Goal: Information Seeking & Learning: Check status

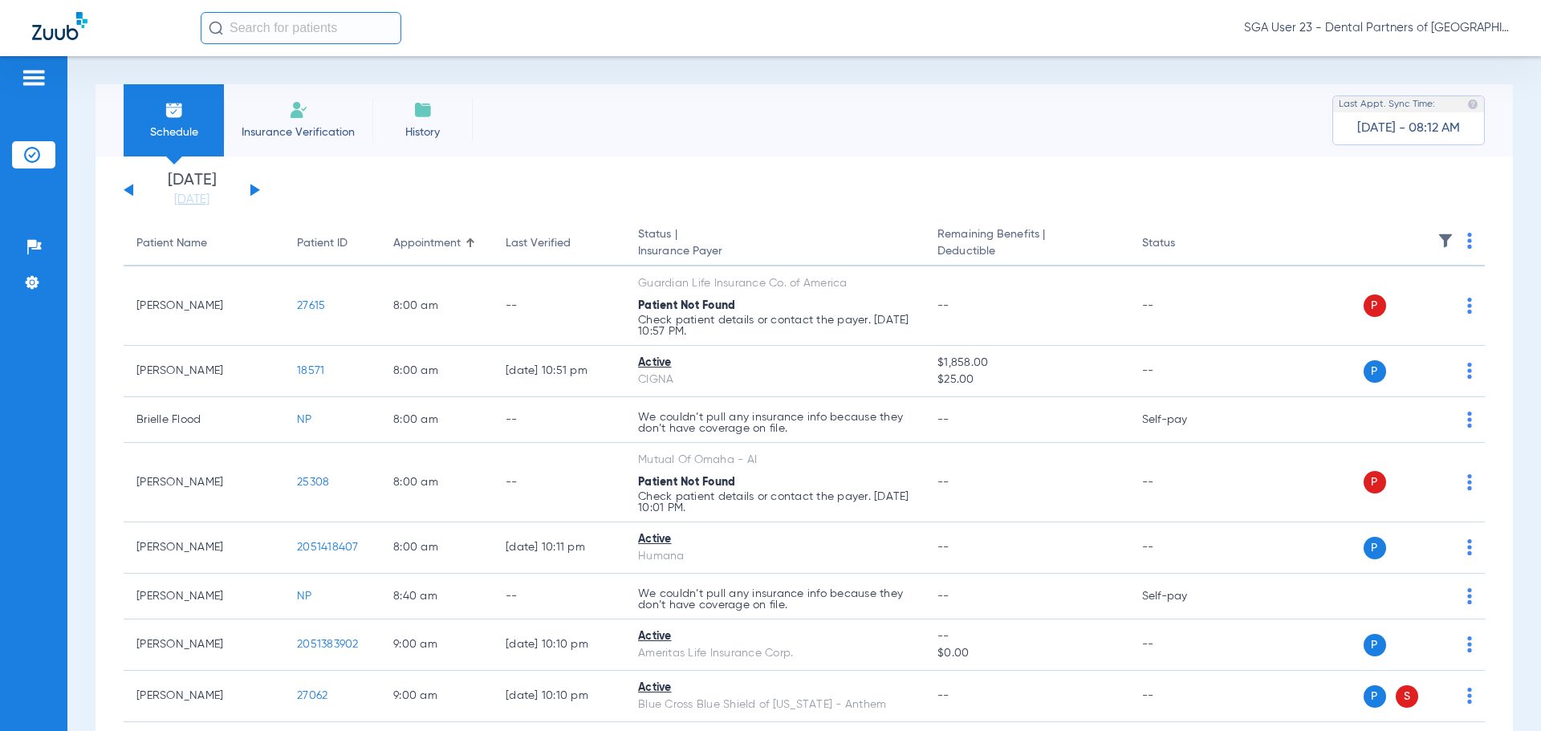
click at [1310, 202] on app-single-date-navigator "[DATE] [DATE] [DATE] [DATE] [DATE] [DATE] [DATE] [DATE] [DATE] [DATE] [DATE] [D…" at bounding box center [804, 190] width 1361 height 35
drag, startPoint x: 1275, startPoint y: 246, endPoint x: 948, endPoint y: 136, distance: 345.3
click at [1241, 235] on th at bounding box center [1361, 243] width 248 height 45
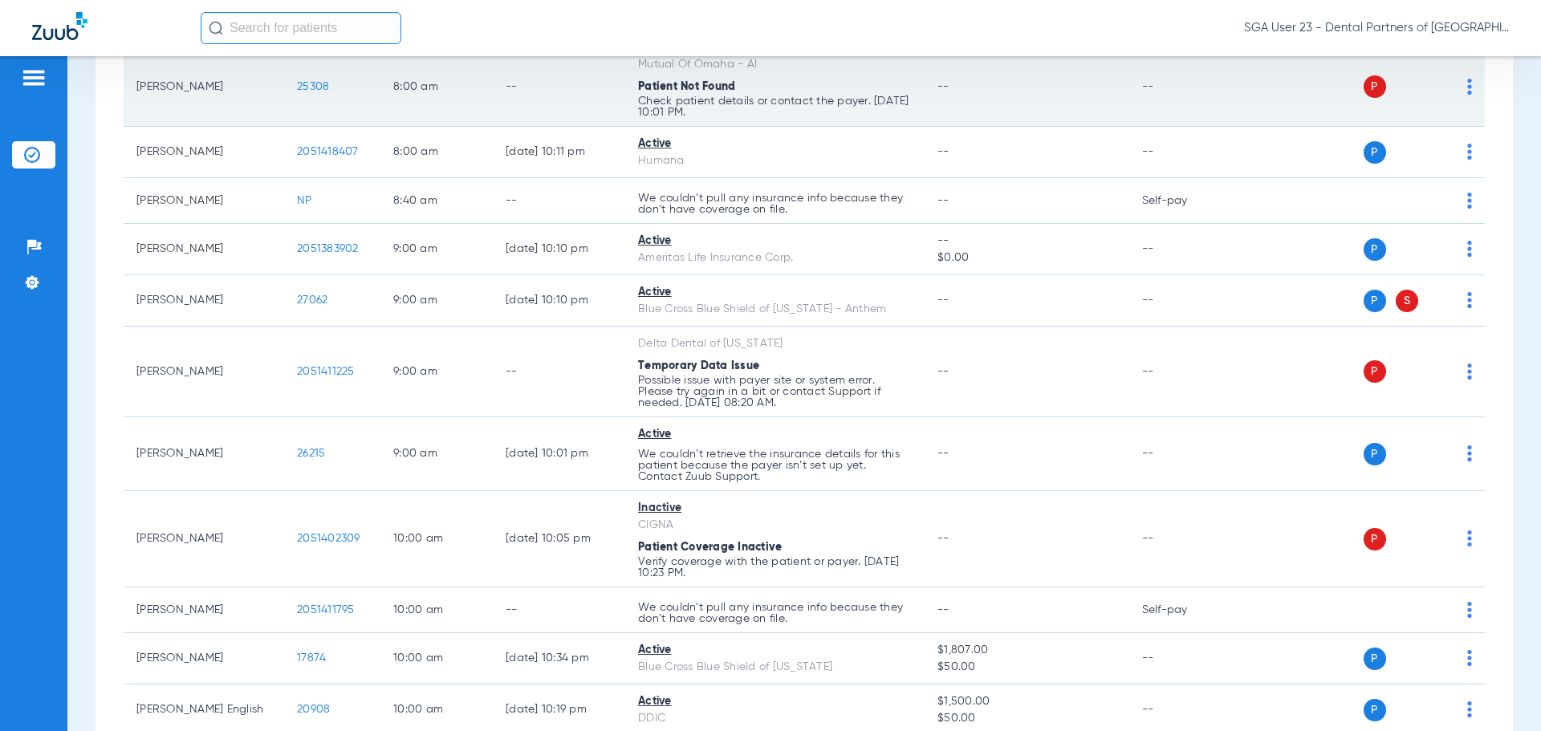
scroll to position [481, 0]
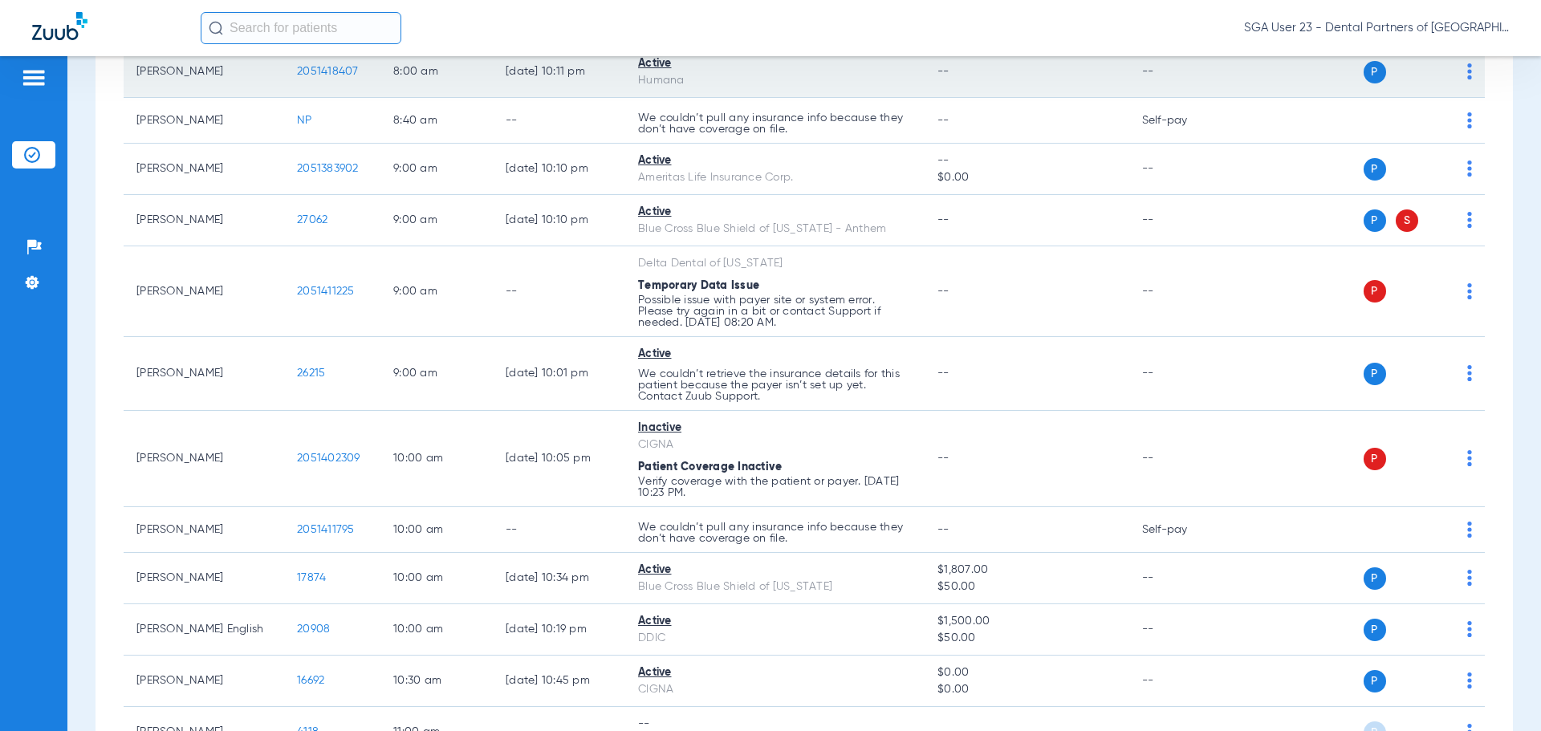
drag, startPoint x: 1299, startPoint y: 355, endPoint x: 883, endPoint y: 87, distance: 495.0
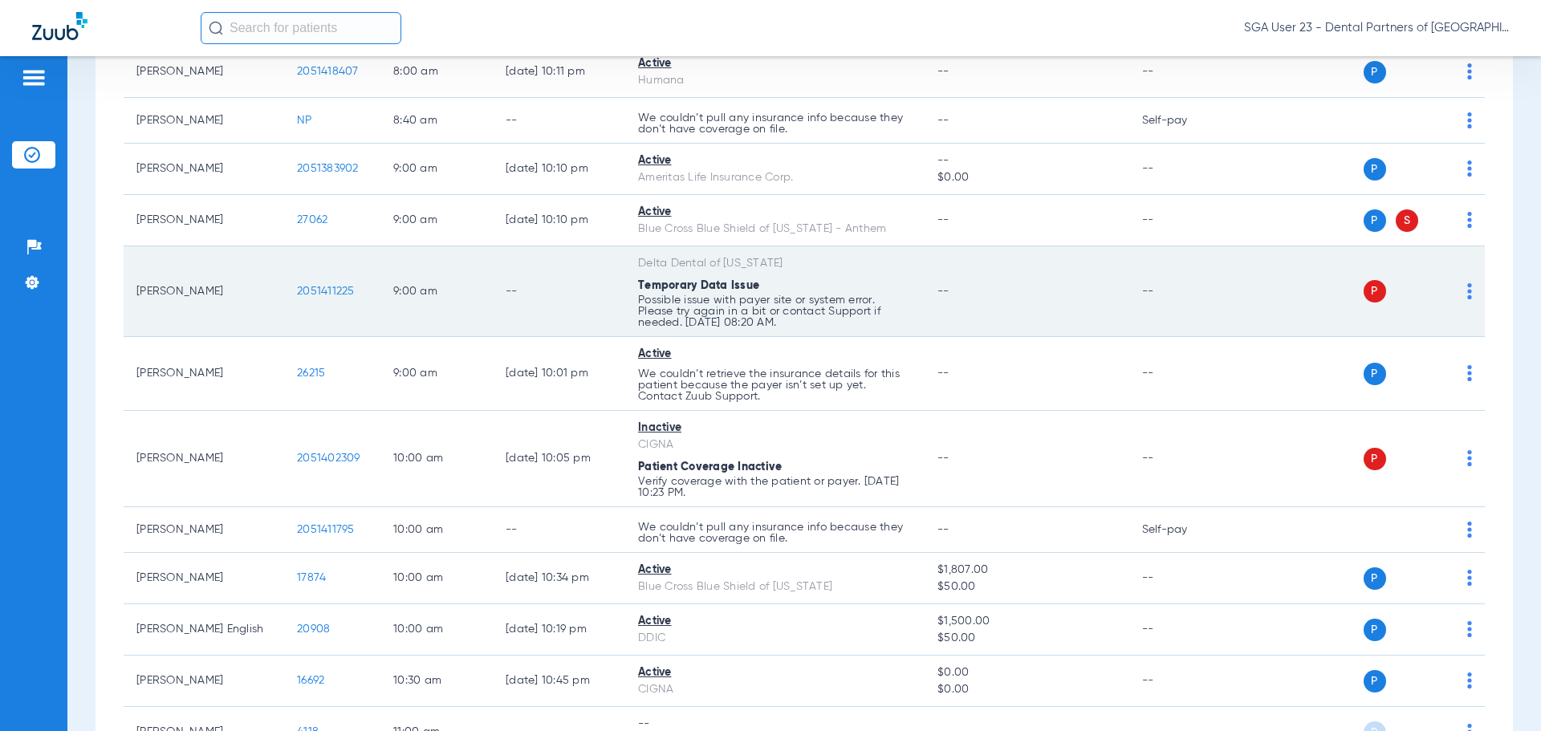
click at [237, 270] on td "[PERSON_NAME]" at bounding box center [204, 291] width 160 height 91
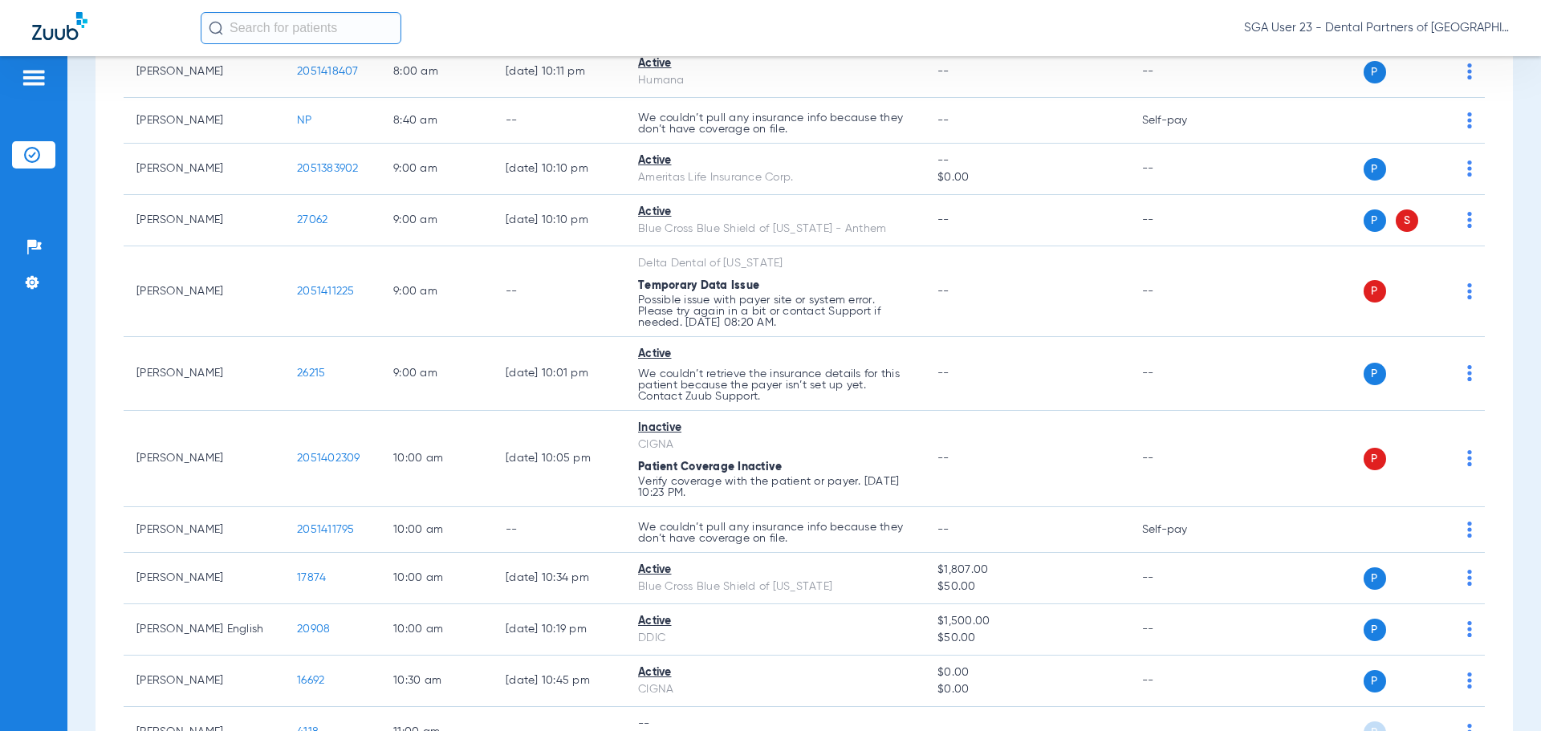
drag, startPoint x: 1216, startPoint y: 290, endPoint x: 775, endPoint y: 53, distance: 500.4
click at [1216, 290] on td "--" at bounding box center [1183, 291] width 108 height 91
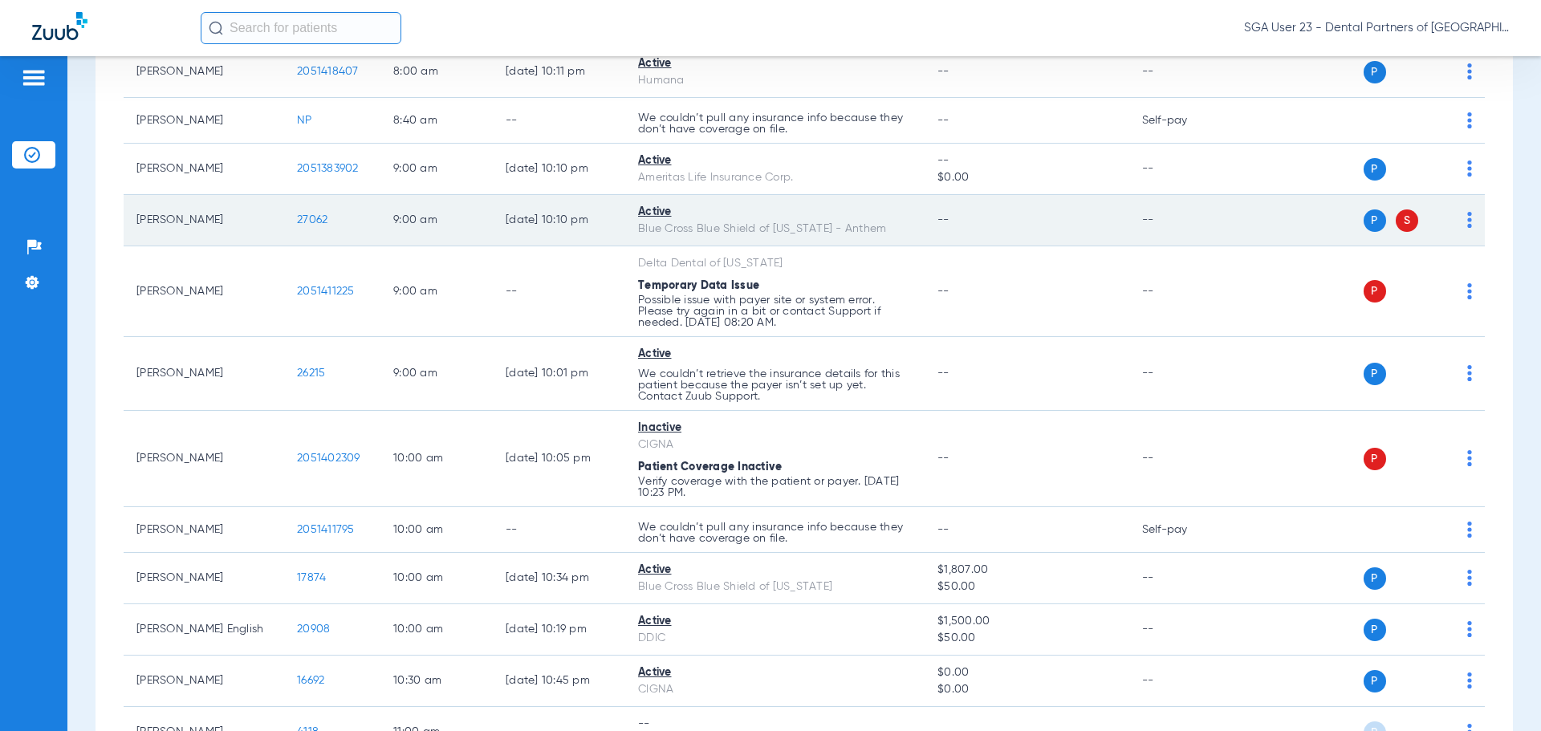
click at [1179, 196] on td "--" at bounding box center [1183, 220] width 108 height 51
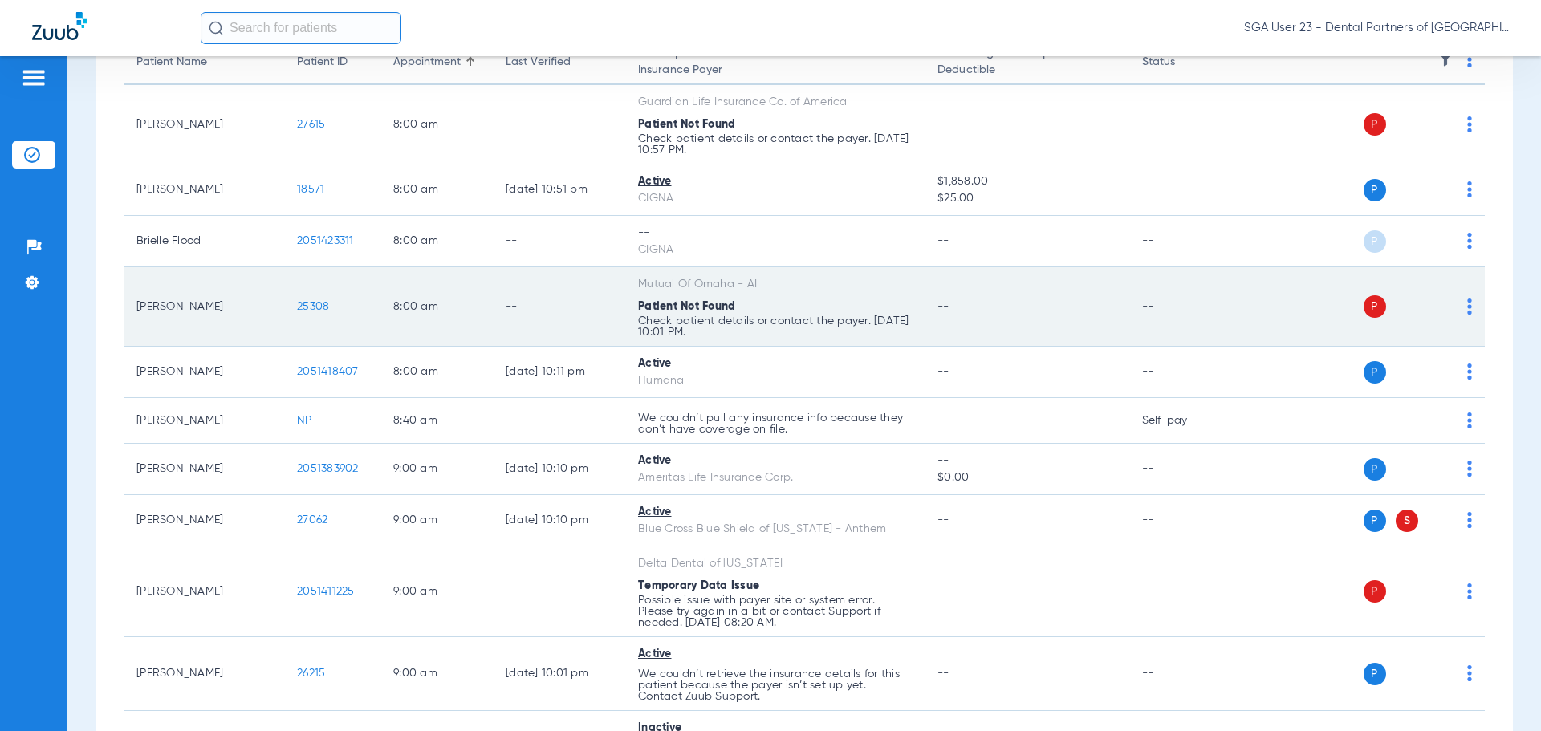
scroll to position [0, 0]
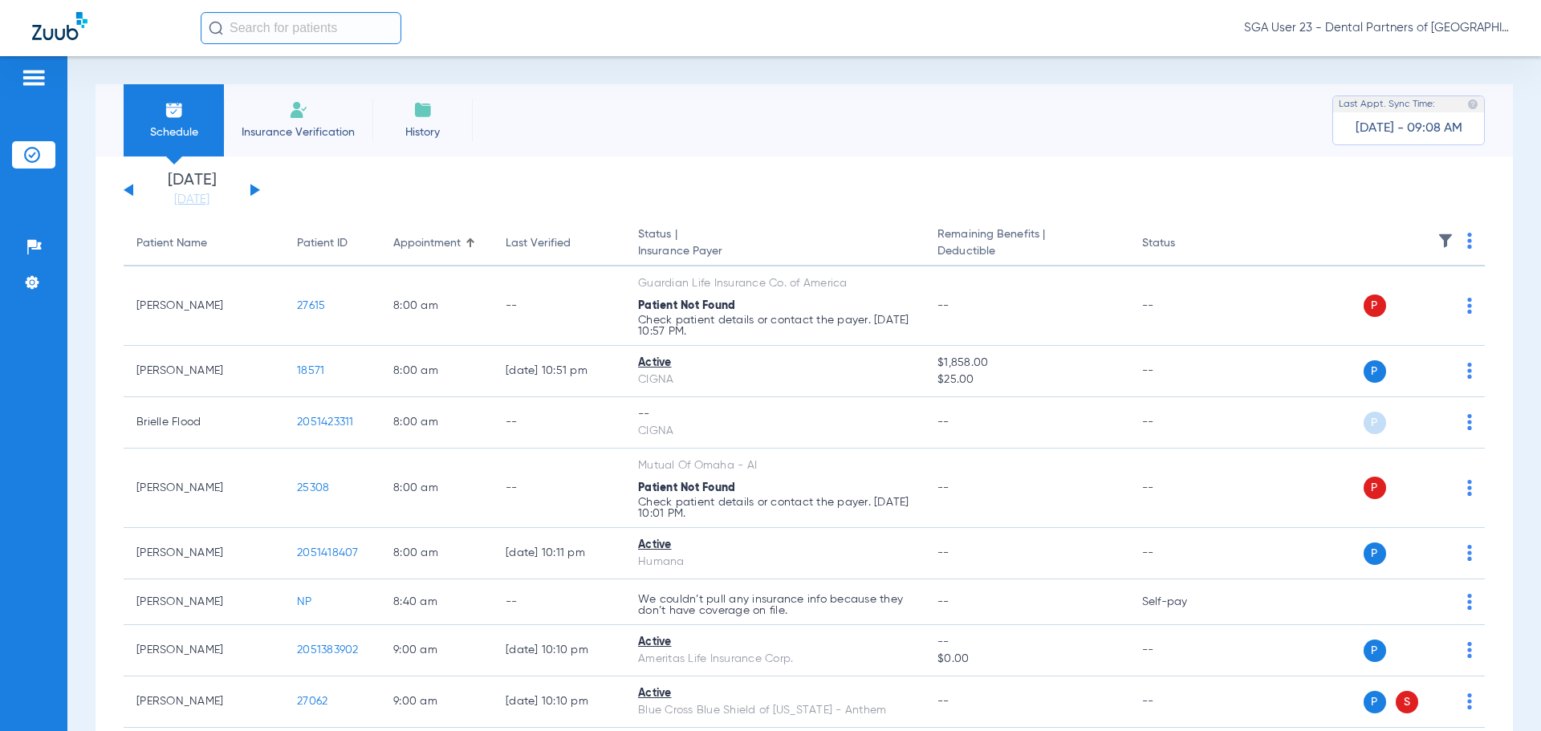
click at [128, 188] on button at bounding box center [129, 190] width 10 height 12
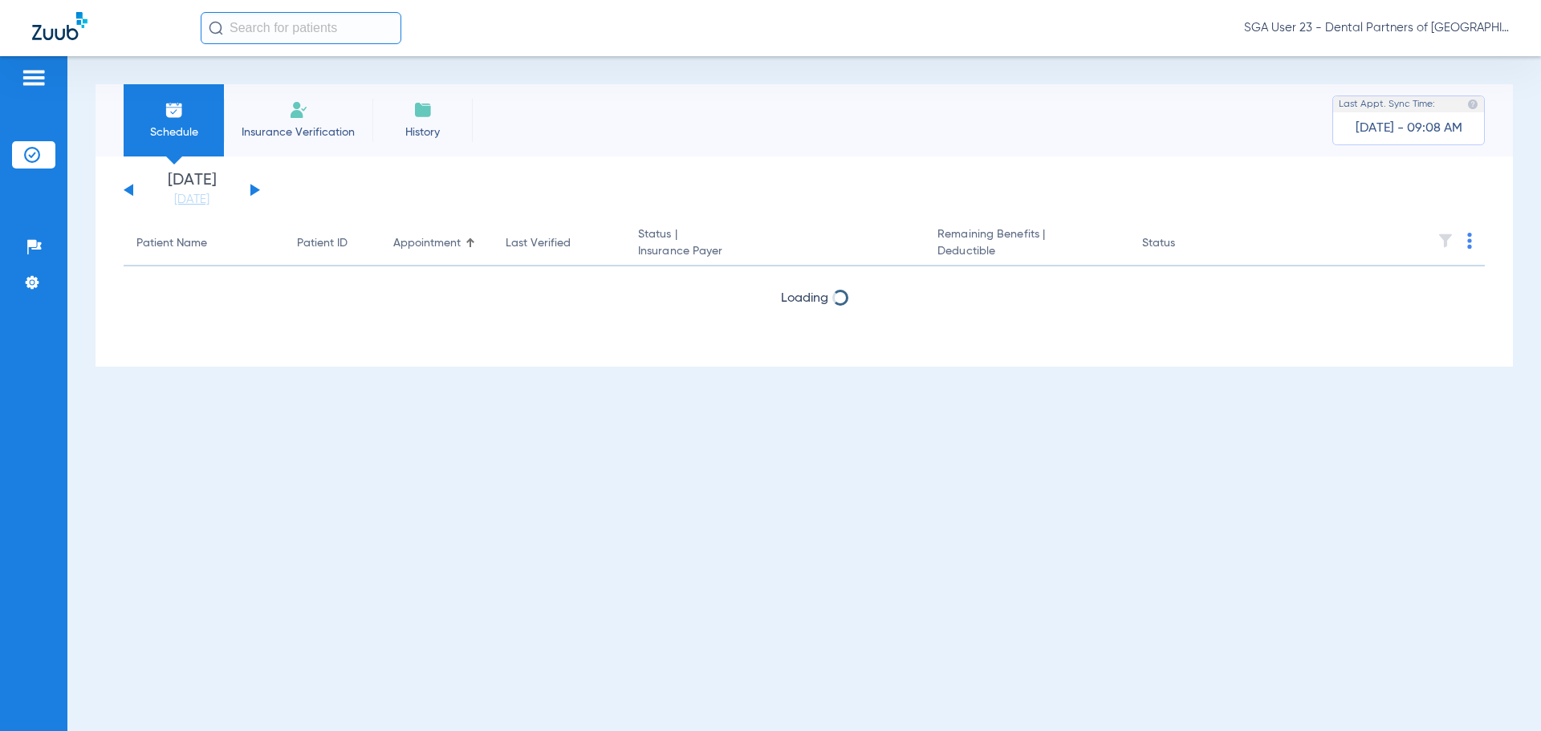
click at [253, 190] on button at bounding box center [255, 190] width 10 height 12
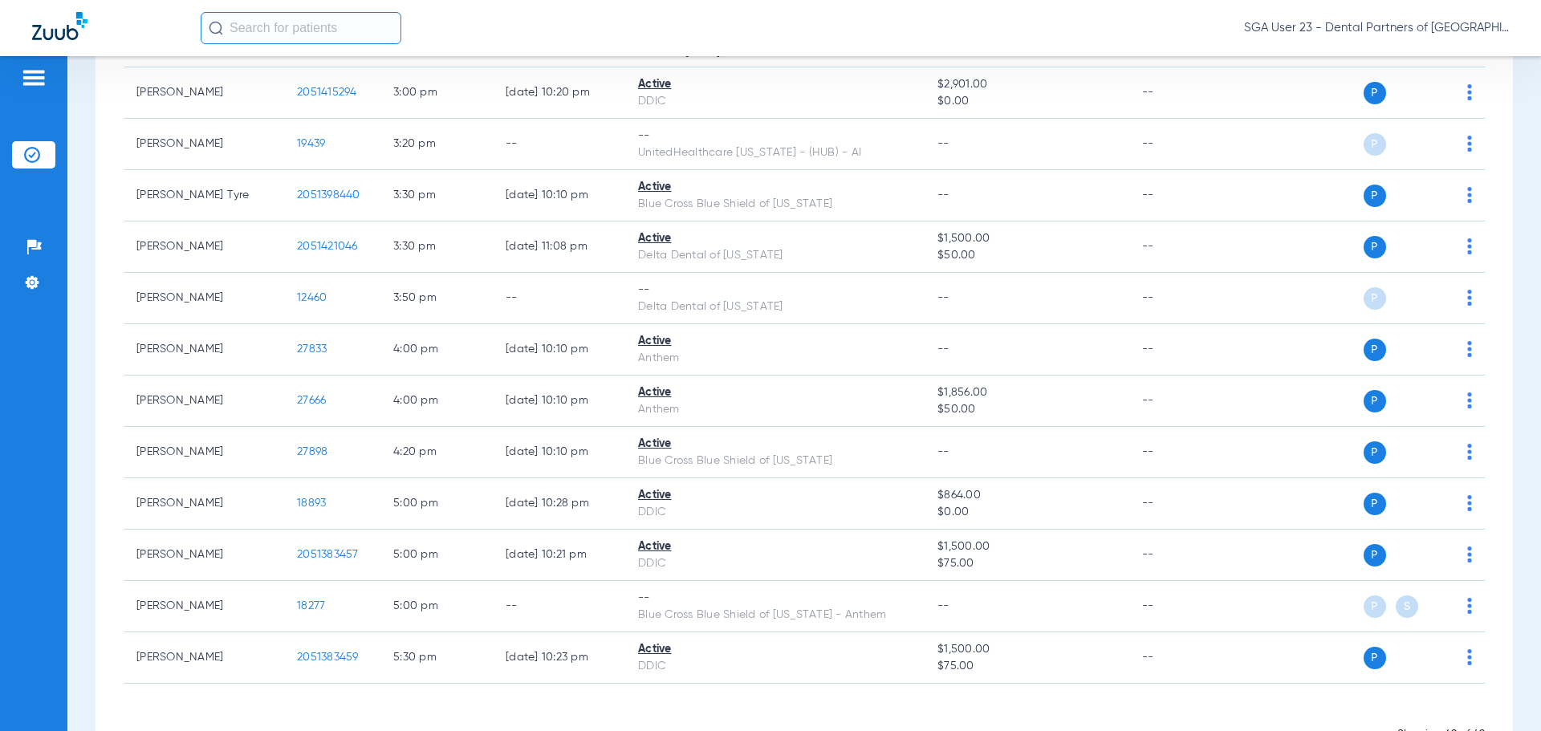
scroll to position [2086, 0]
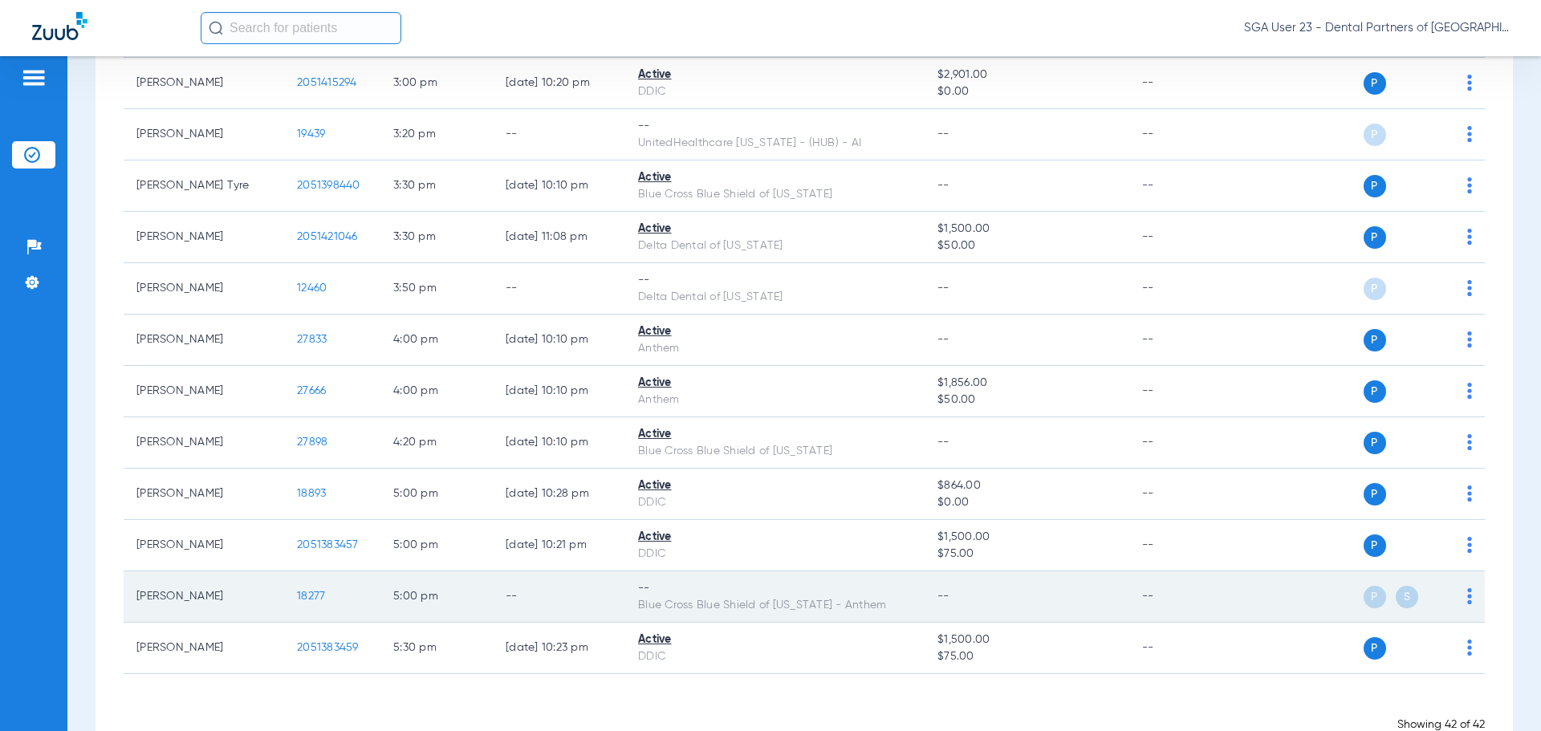
click at [313, 596] on span "18277" at bounding box center [311, 596] width 28 height 11
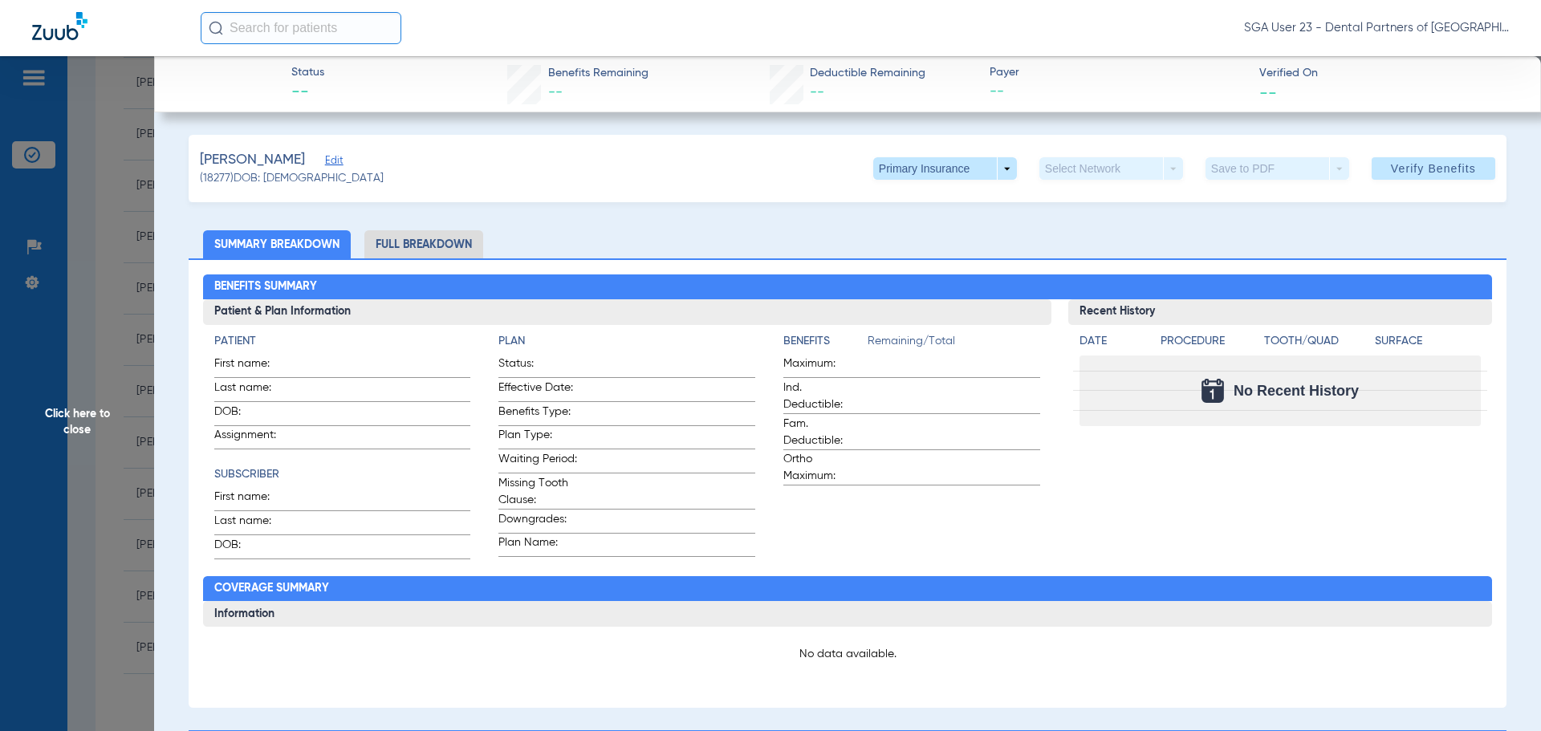
click at [92, 431] on span "Click here to close" at bounding box center [77, 421] width 154 height 731
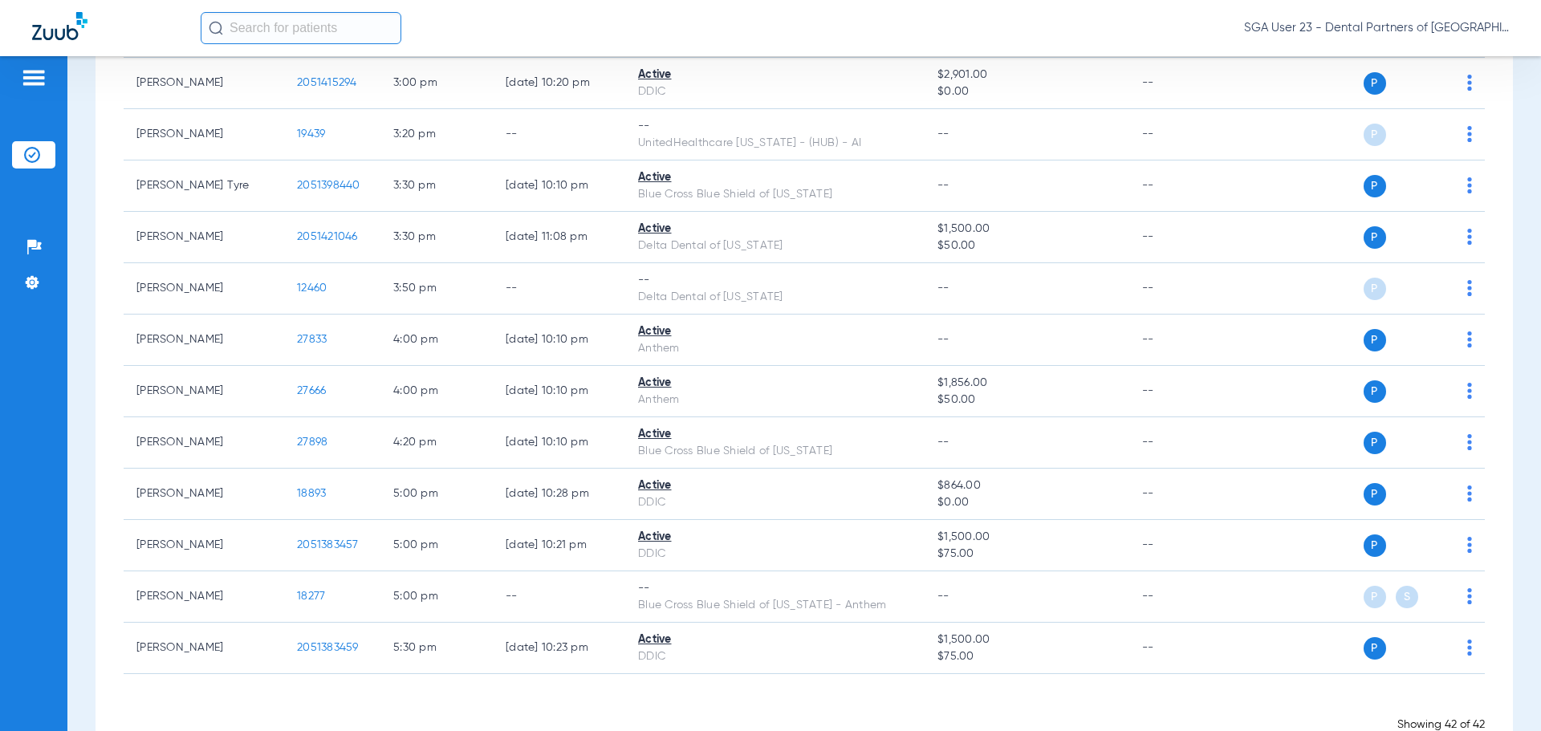
drag, startPoint x: 1213, startPoint y: 193, endPoint x: 817, endPoint y: 1, distance: 440.3
click at [1203, 189] on td "--" at bounding box center [1183, 185] width 108 height 51
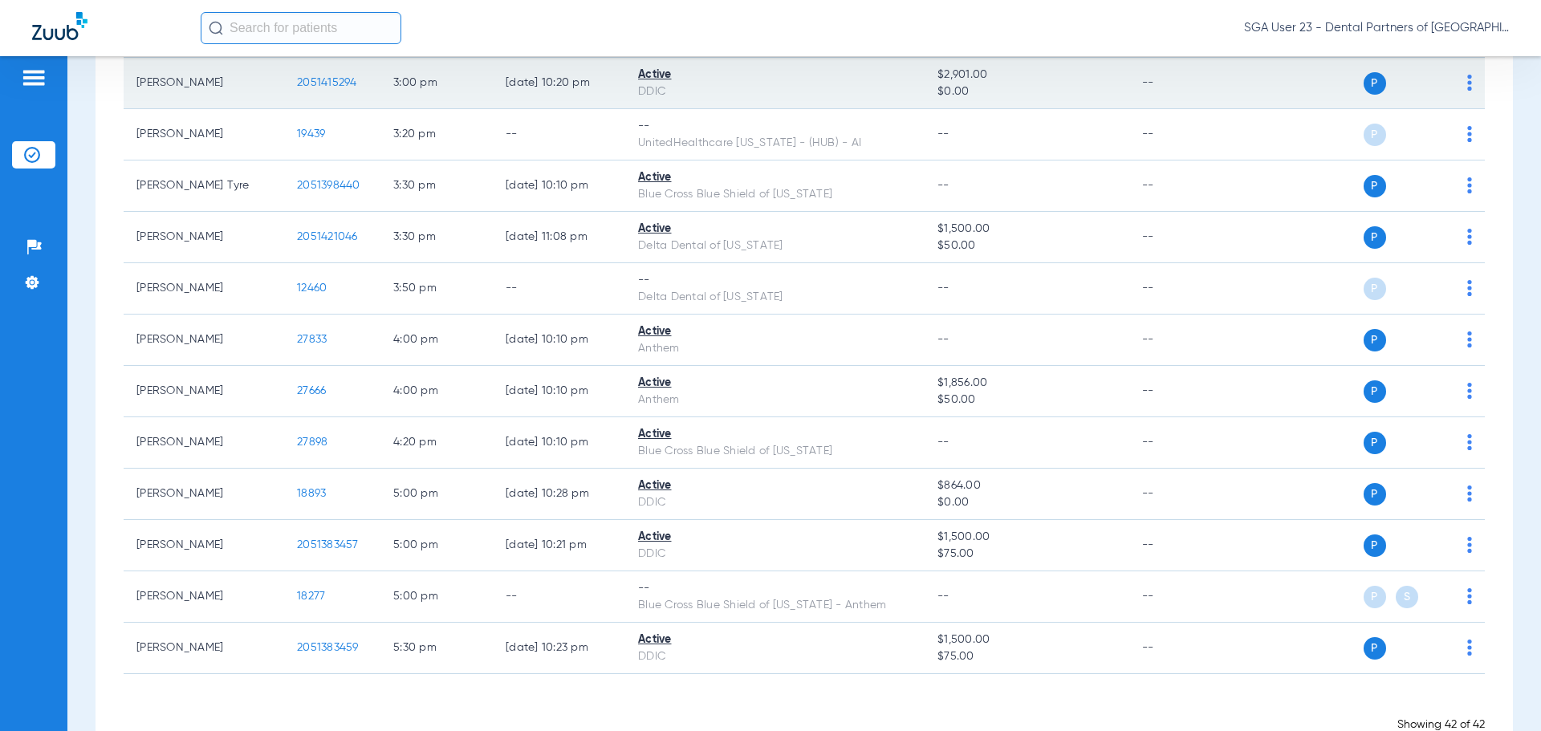
drag, startPoint x: 1203, startPoint y: 234, endPoint x: 879, endPoint y: 63, distance: 365.7
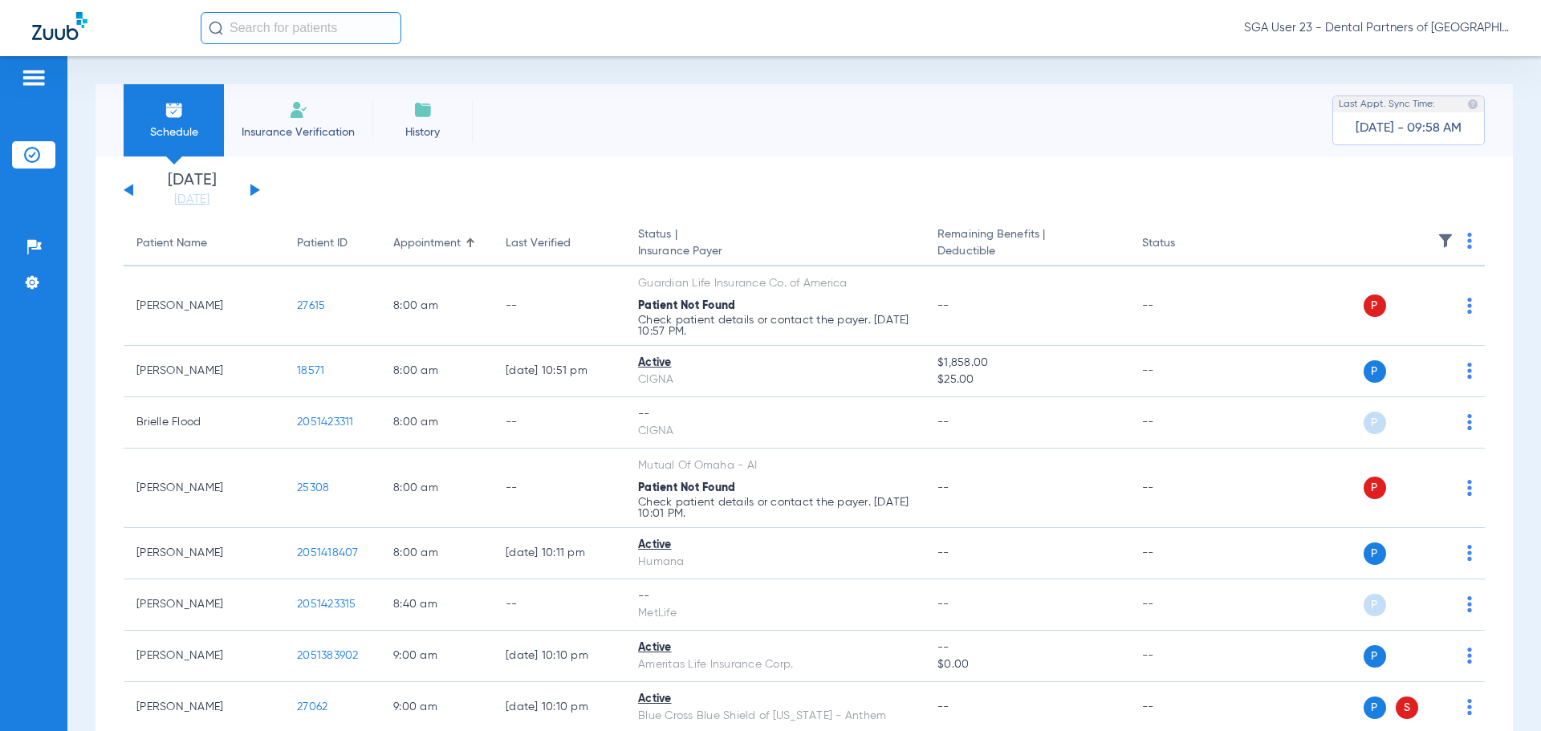
click at [1210, 194] on app-single-date-navigator "[DATE] [DATE] [DATE] [DATE] [DATE] [DATE] [DATE] [DATE] [DATE] [DATE] [DATE] [D…" at bounding box center [804, 190] width 1361 height 35
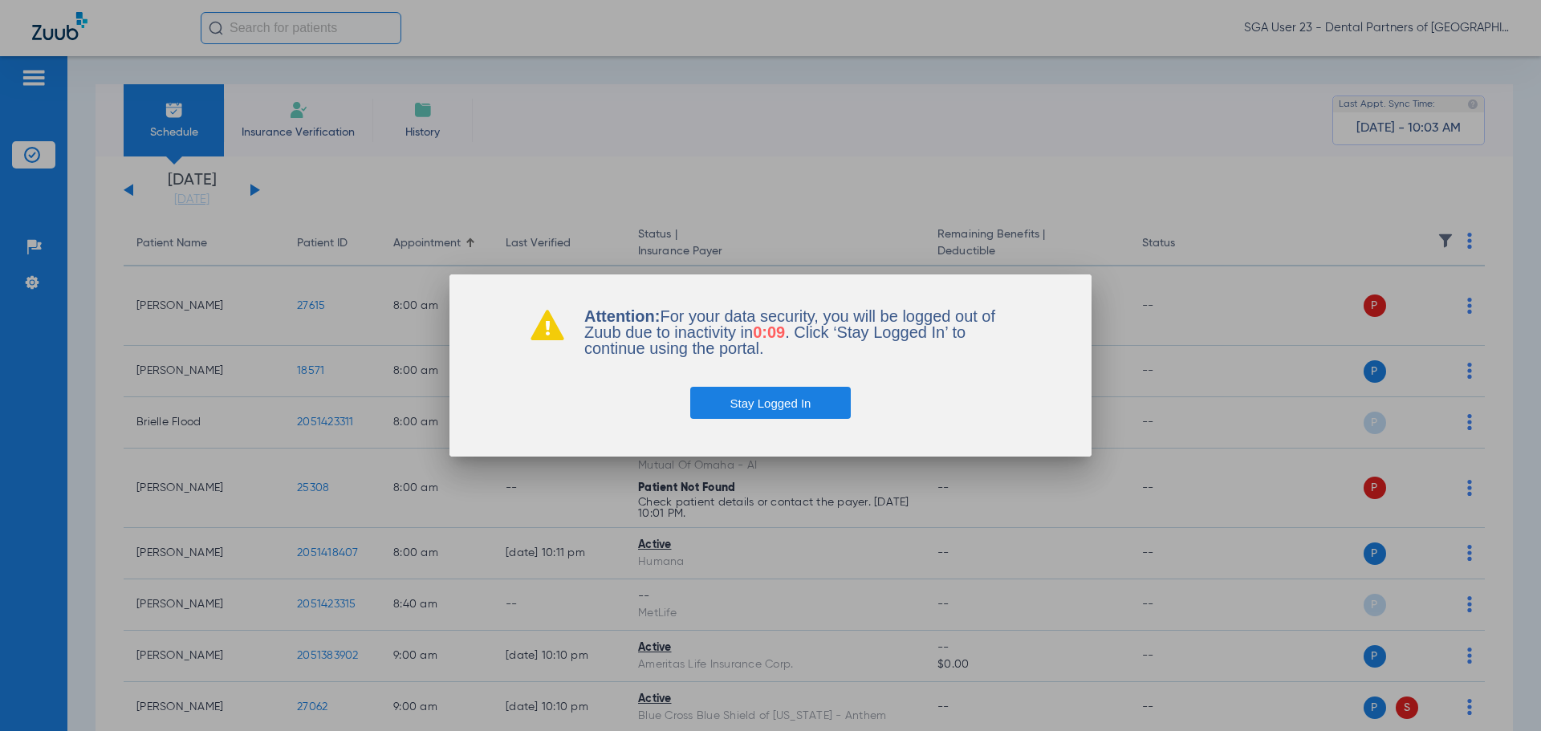
click at [740, 405] on button "Stay Logged In" at bounding box center [770, 403] width 161 height 32
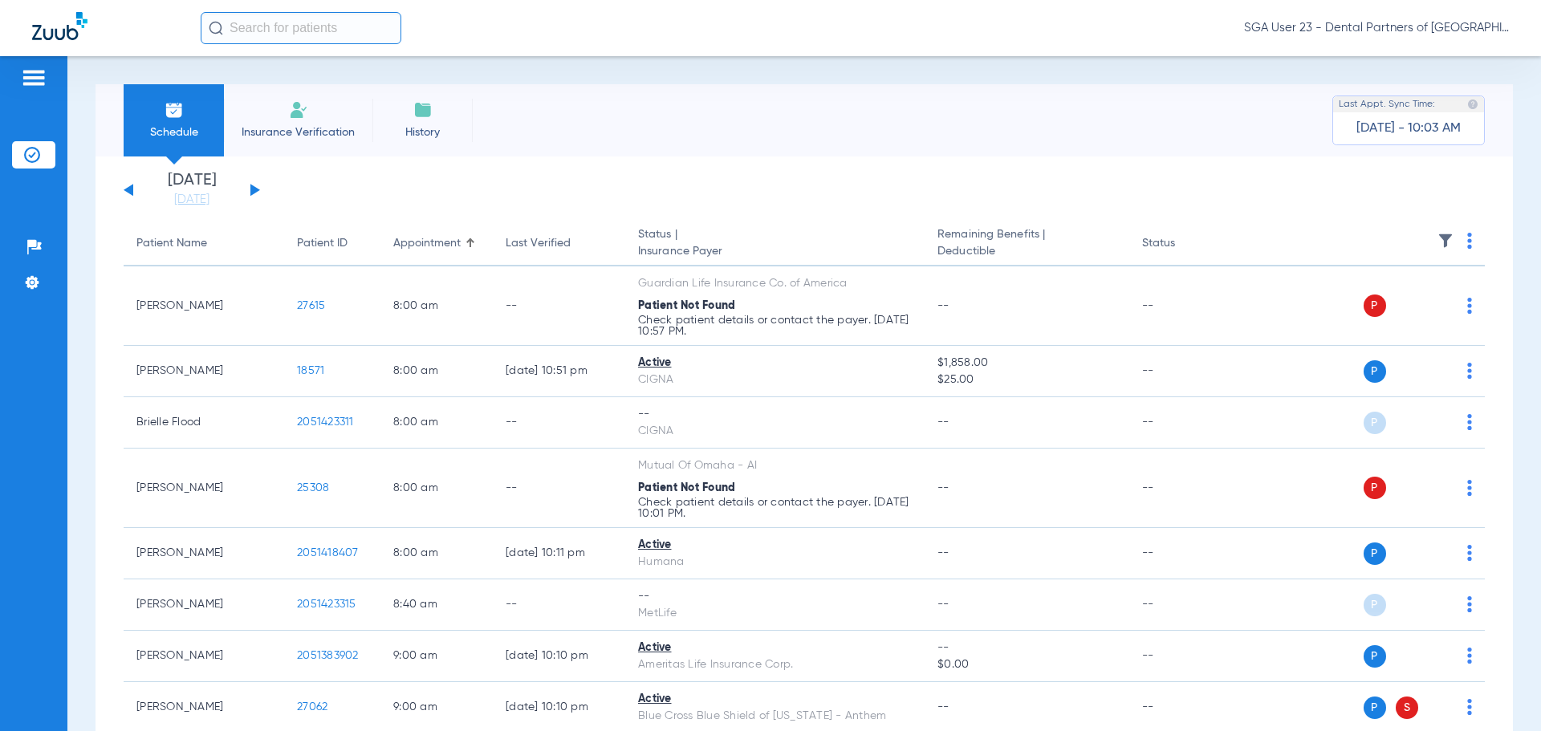
click at [1204, 190] on app-single-date-navigator "[DATE] [DATE] [DATE] [DATE] [DATE] [DATE] [DATE] [DATE] [DATE] [DATE] [DATE] [D…" at bounding box center [804, 190] width 1361 height 35
click at [255, 184] on div "[DATE] [DATE] [DATE] [DATE] [DATE] [DATE] [DATE] [DATE] [DATE] [DATE] [DATE] [D…" at bounding box center [192, 190] width 136 height 35
click at [255, 193] on div "[DATE] [DATE] [DATE] [DATE] [DATE] [DATE] [DATE] [DATE] [DATE] [DATE] [DATE] [D…" at bounding box center [192, 190] width 136 height 35
click at [253, 193] on button at bounding box center [255, 190] width 10 height 12
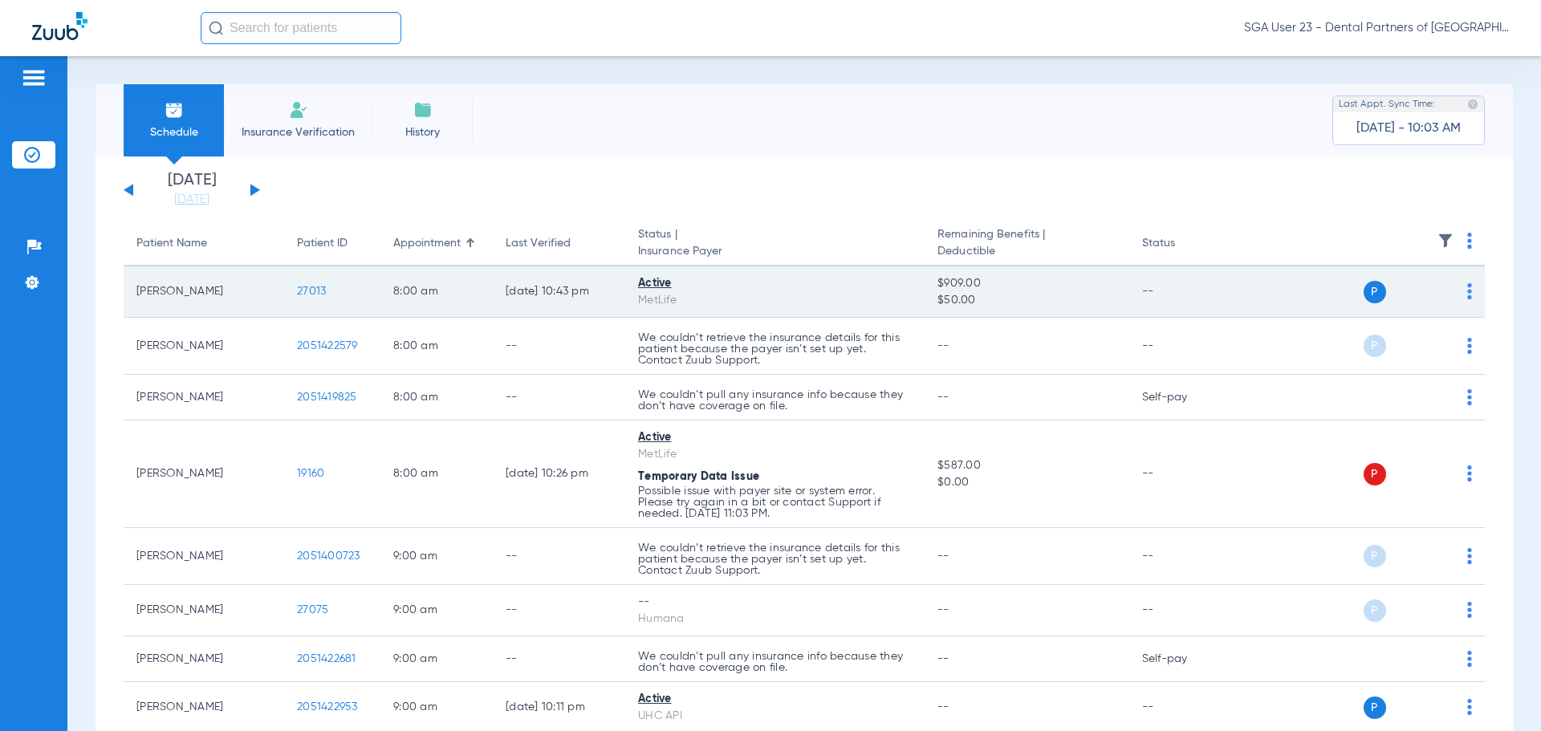
click at [312, 295] on span "27013" at bounding box center [311, 291] width 29 height 11
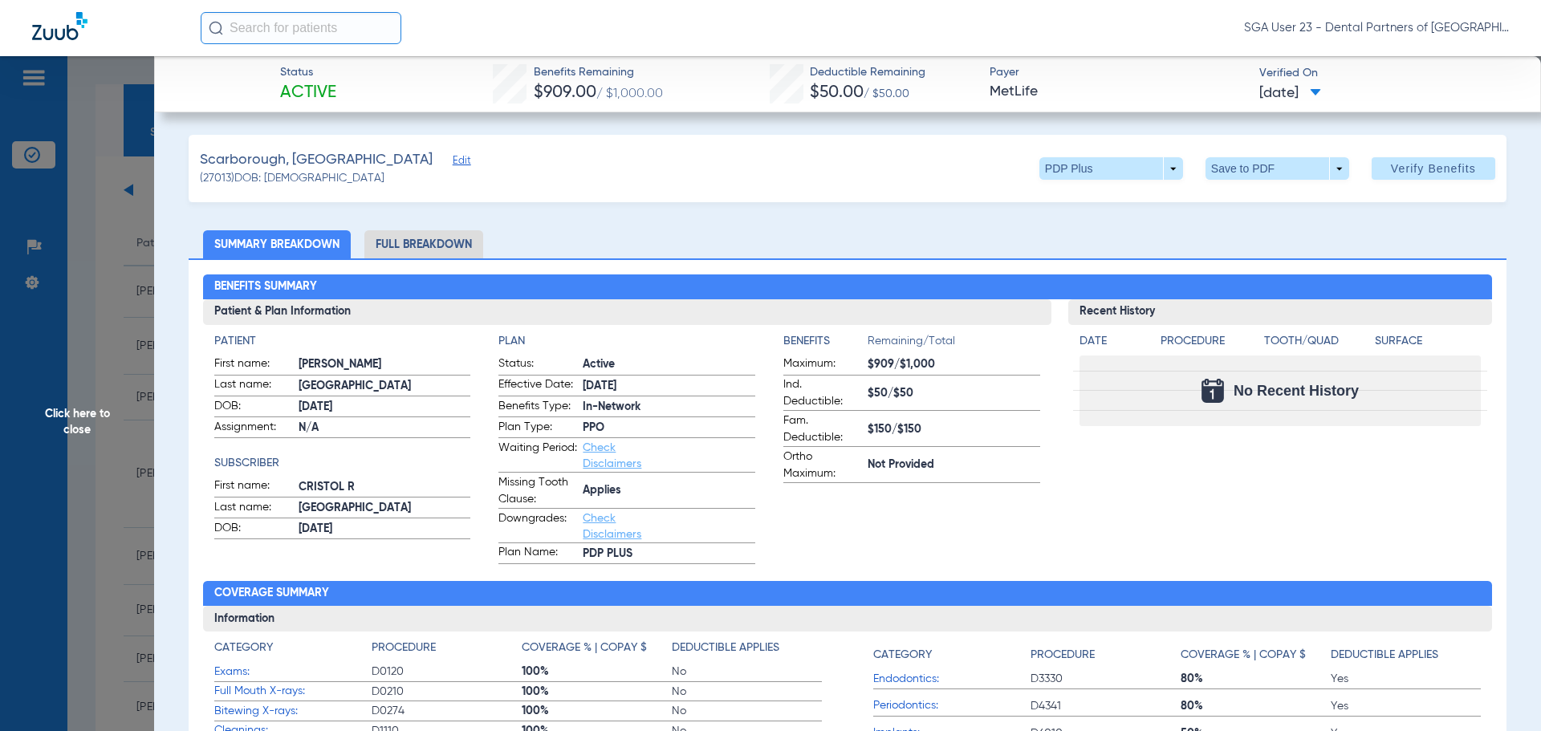
click at [1224, 497] on div "Recent History Date Procedure Tooth/Quad Surface No Recent History" at bounding box center [1280, 431] width 424 height 265
click at [70, 415] on span "Click here to close" at bounding box center [77, 421] width 154 height 731
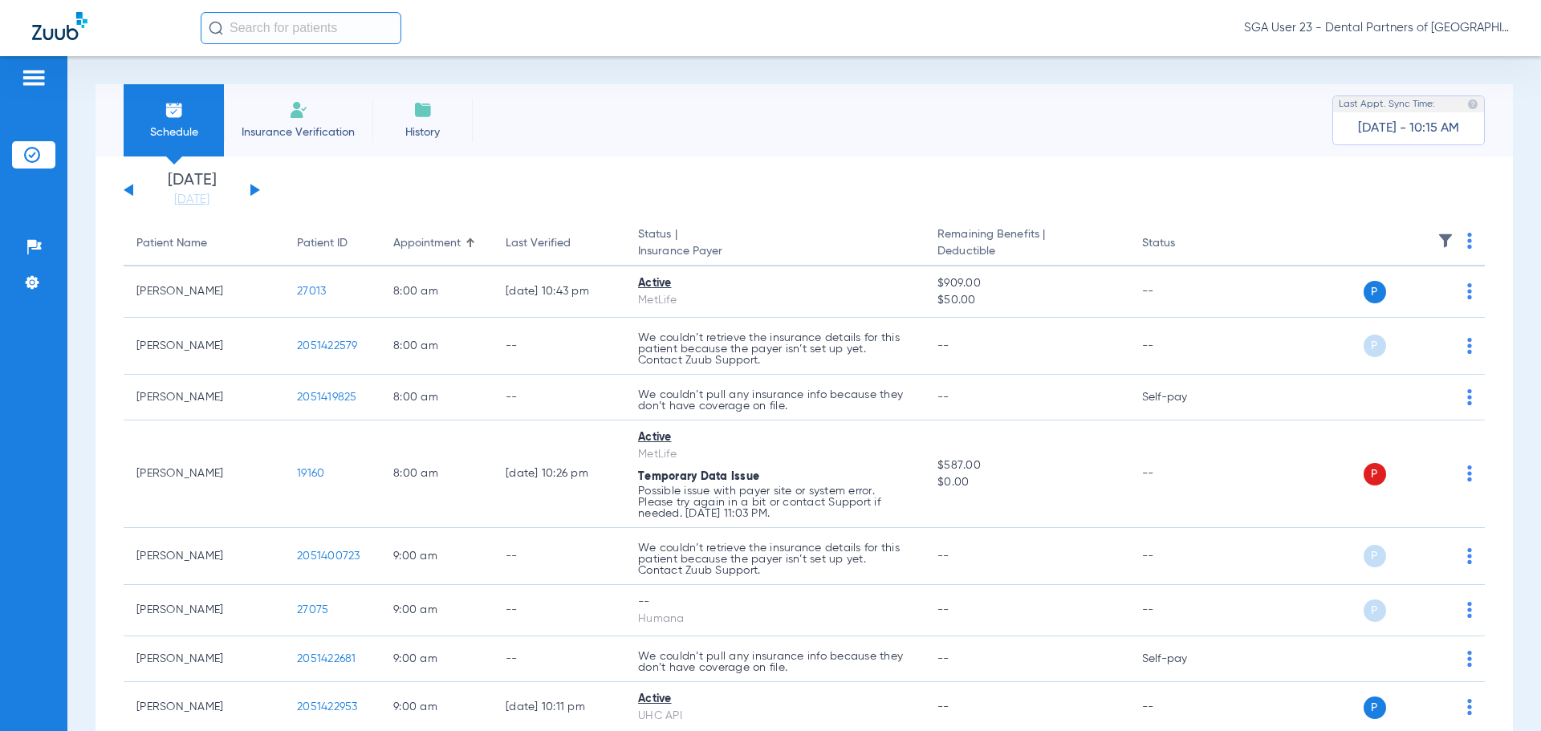
drag, startPoint x: 1228, startPoint y: 221, endPoint x: 1212, endPoint y: 219, distance: 15.3
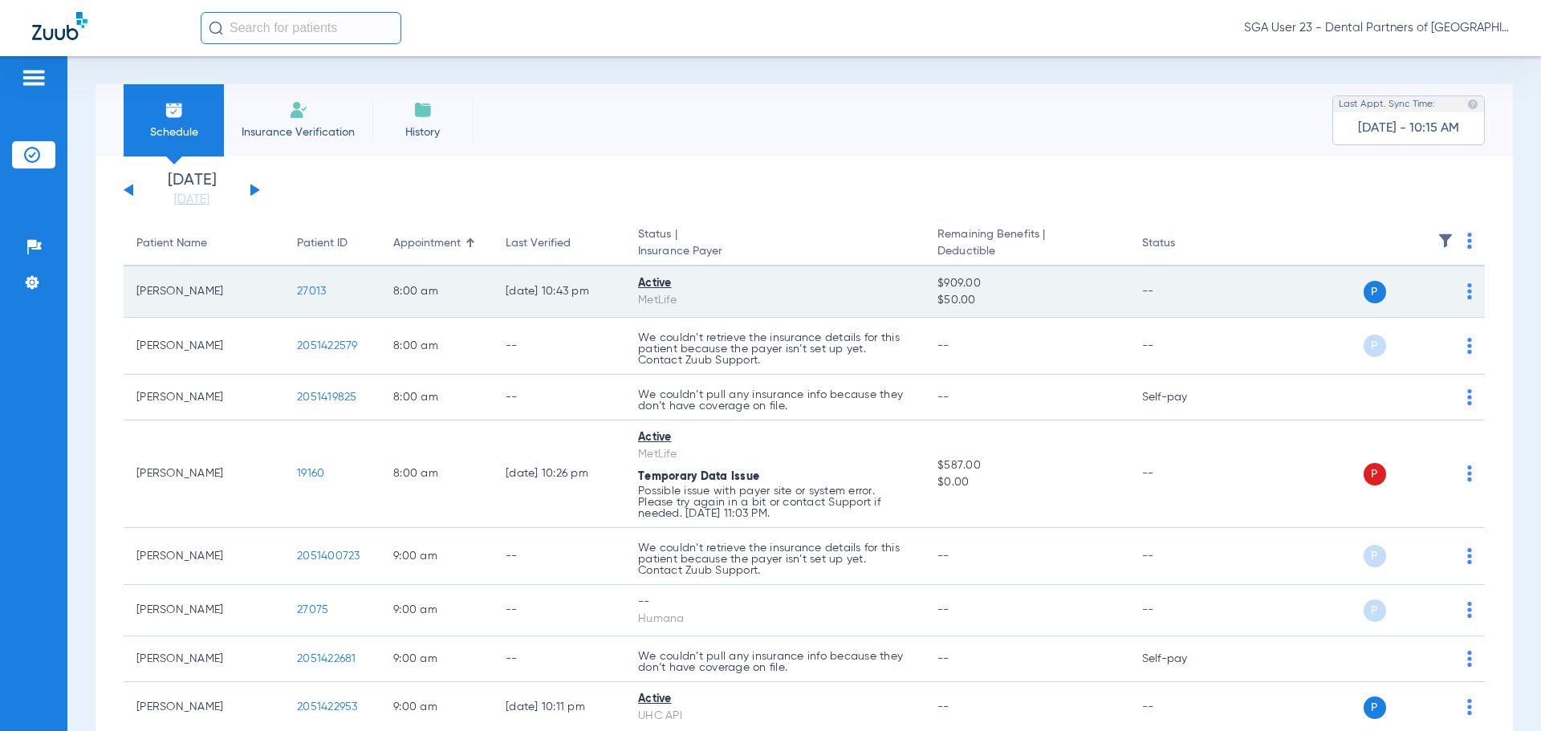
drag, startPoint x: 1218, startPoint y: 356, endPoint x: 1056, endPoint y: 299, distance: 171.8
click at [1218, 356] on td "--" at bounding box center [1183, 346] width 108 height 57
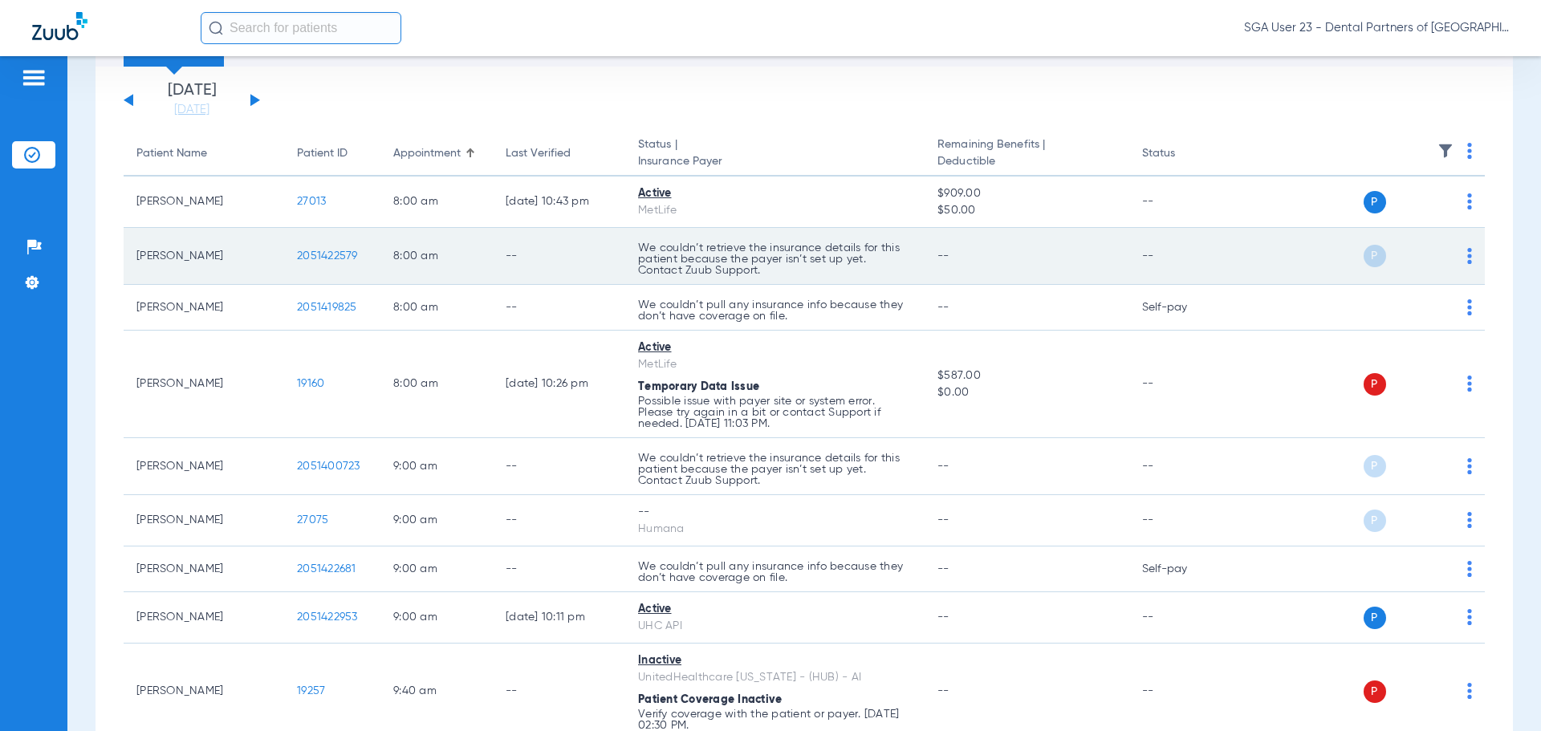
scroll to position [160, 0]
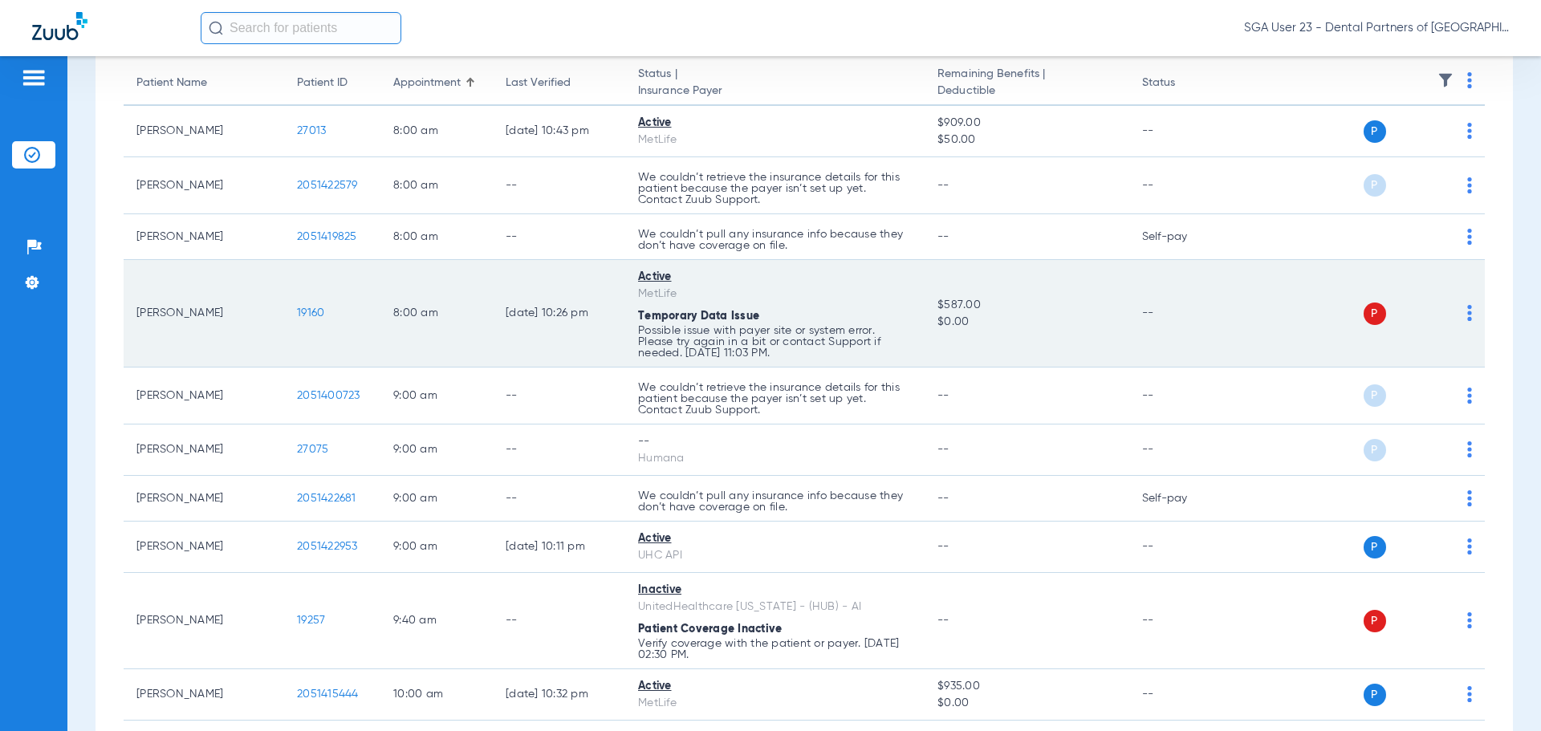
drag, startPoint x: 1192, startPoint y: 331, endPoint x: 1033, endPoint y: 308, distance: 161.4
click at [1181, 331] on td "--" at bounding box center [1183, 314] width 108 height 108
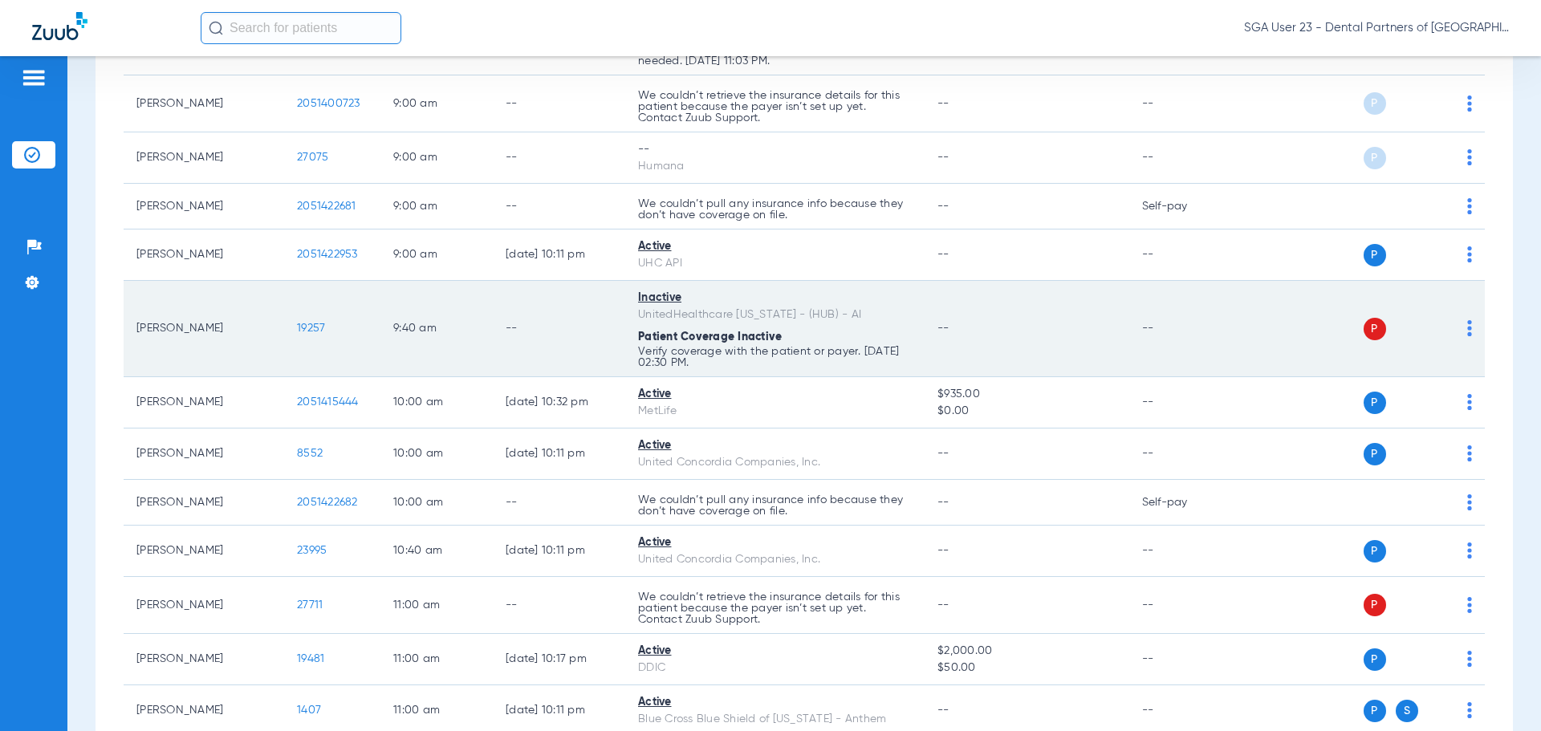
scroll to position [481, 0]
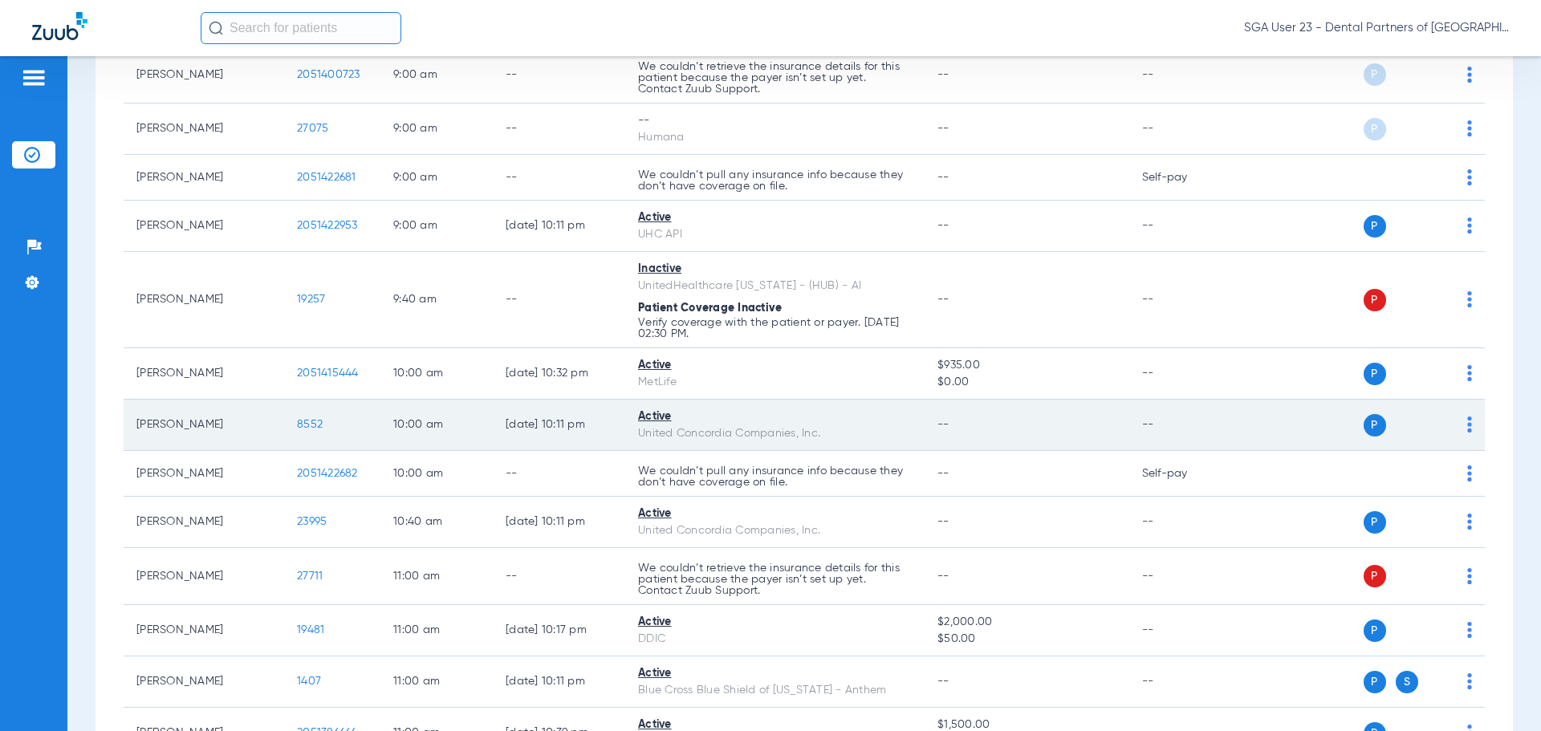
click at [304, 423] on span "8552" at bounding box center [310, 424] width 26 height 11
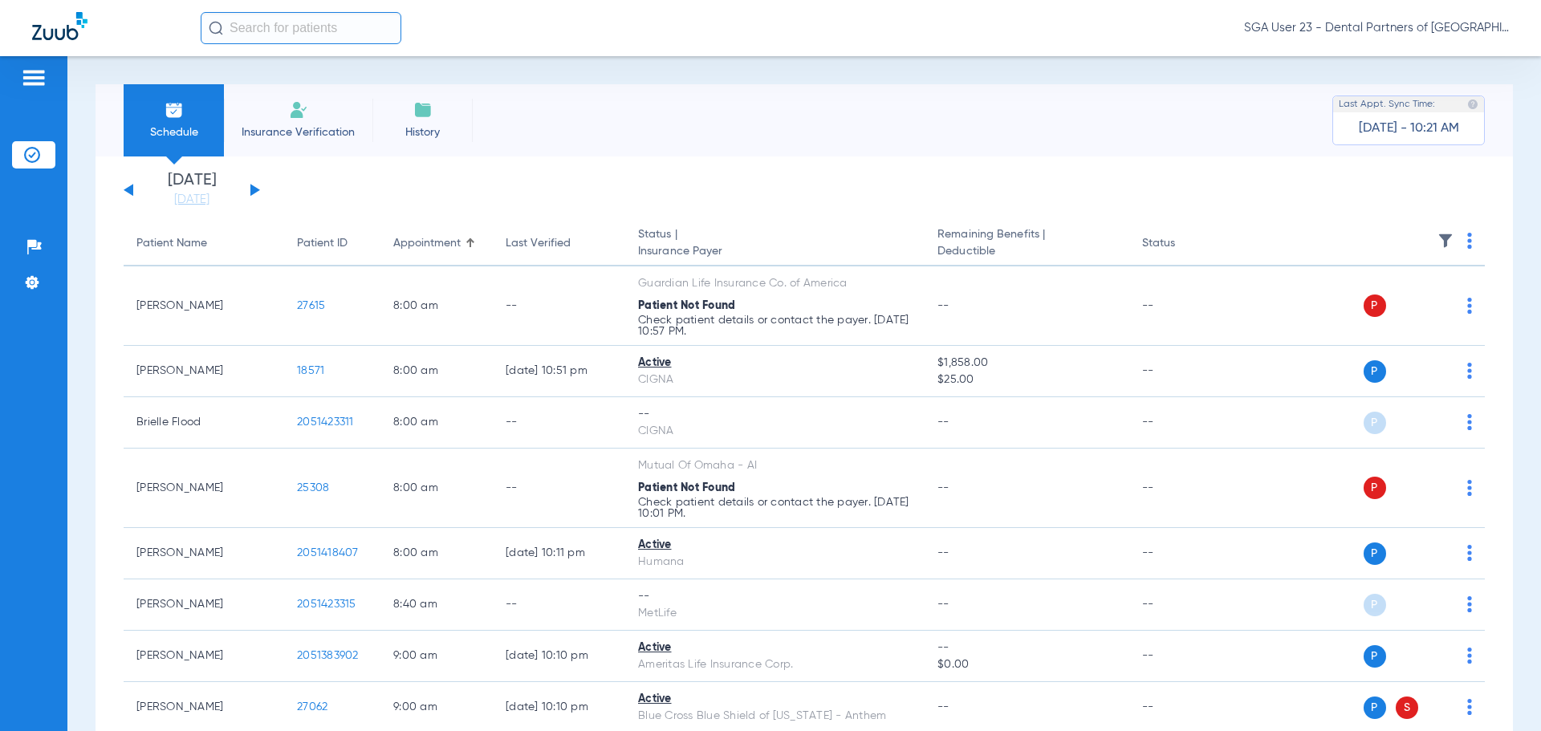
click at [255, 193] on button at bounding box center [255, 190] width 10 height 12
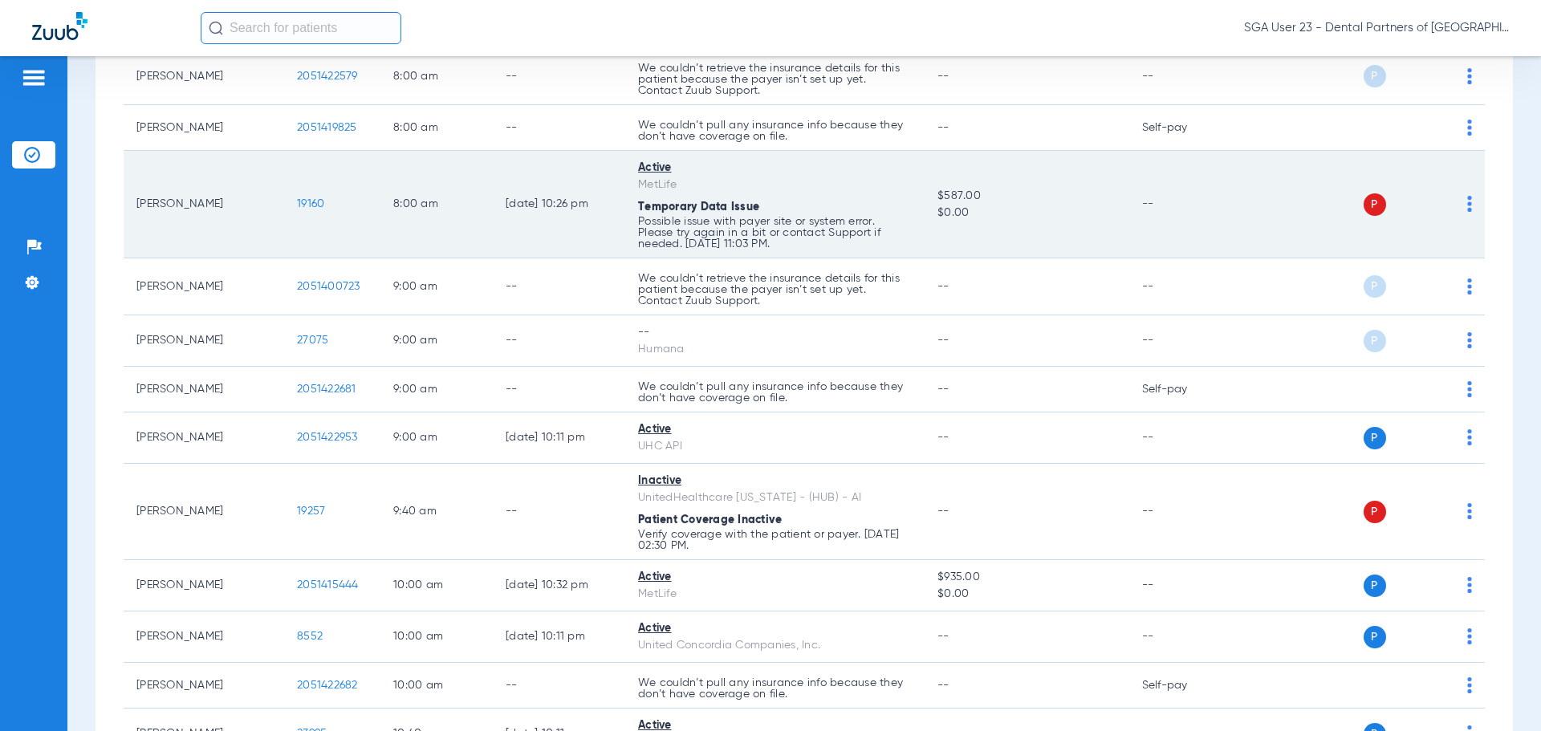
scroll to position [321, 0]
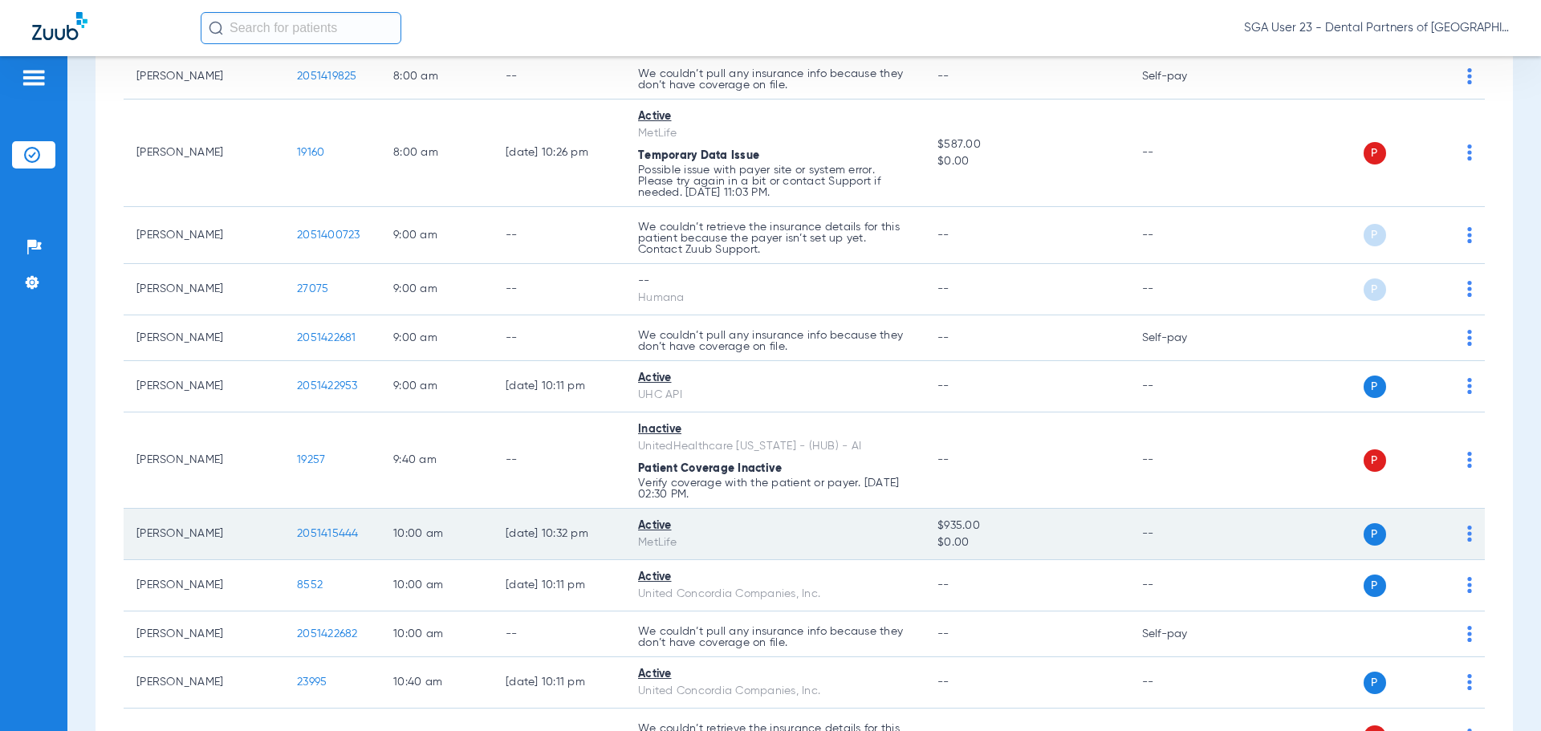
click at [317, 534] on span "2051415444" at bounding box center [328, 533] width 62 height 11
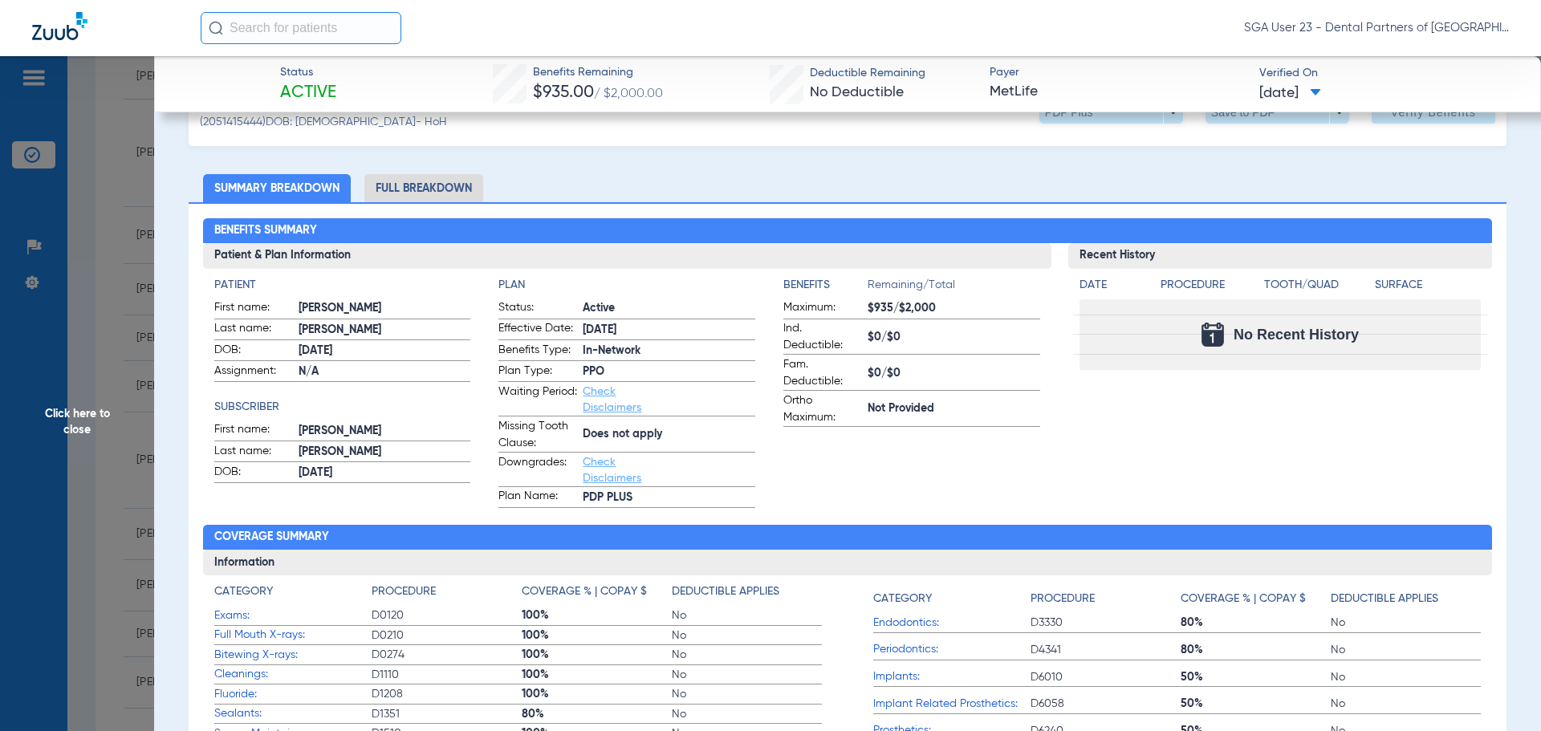
scroll to position [80, 0]
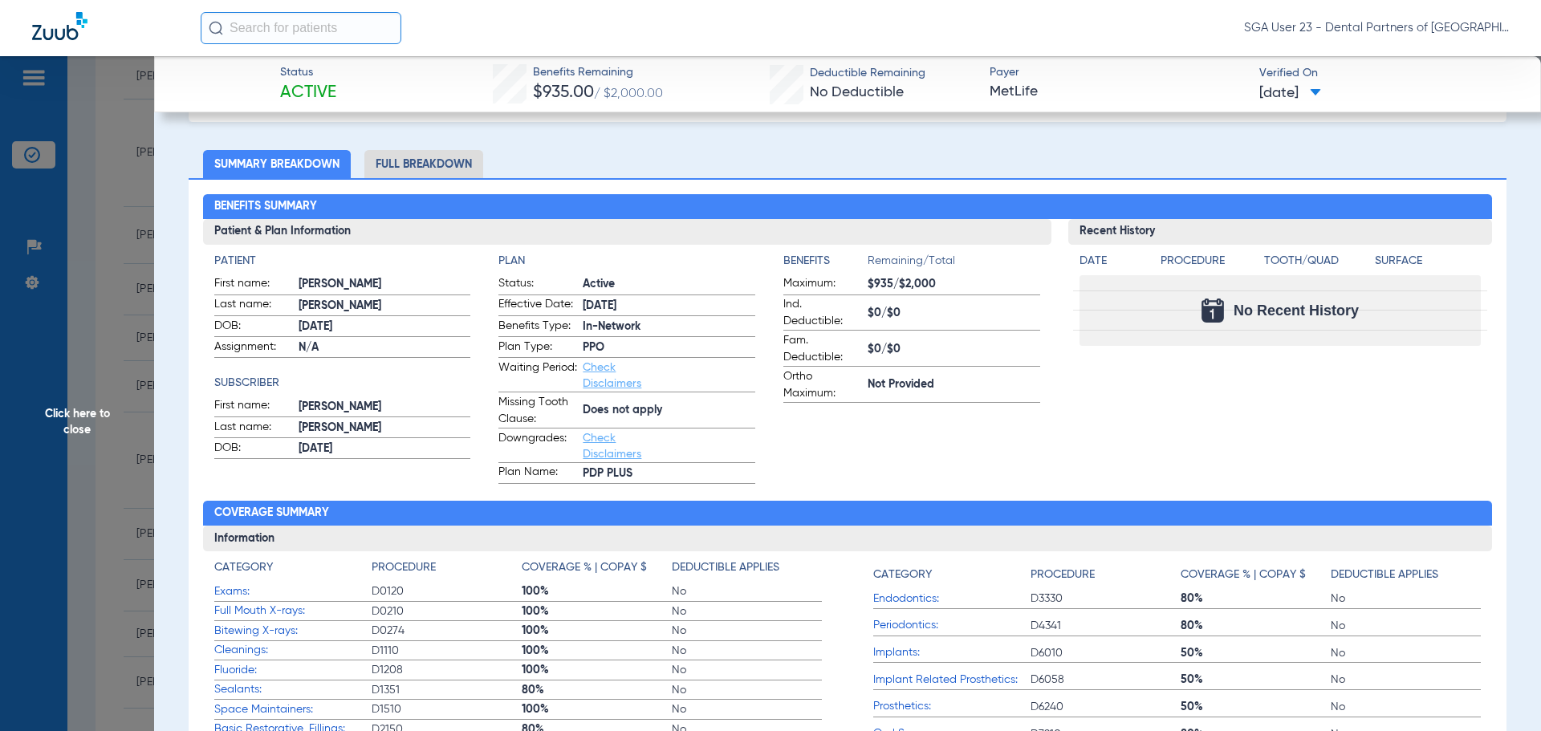
click at [1244, 376] on div "Recent History Date Procedure Tooth/Quad Surface No Recent History" at bounding box center [1280, 351] width 424 height 265
click at [1186, 405] on div "Recent History Date Procedure Tooth/Quad Surface No Recent History" at bounding box center [1280, 351] width 424 height 265
click at [92, 420] on span "Click here to close" at bounding box center [77, 421] width 154 height 731
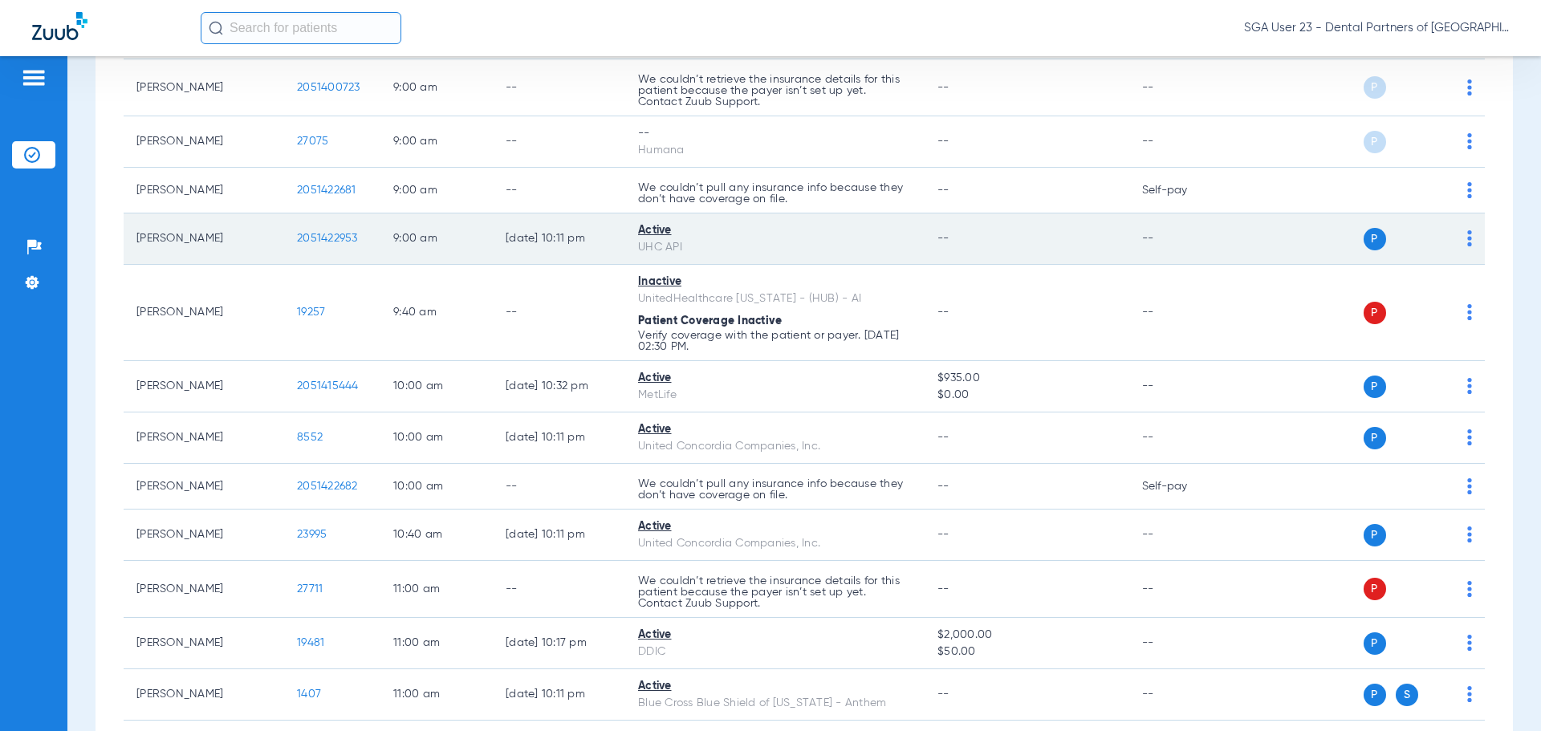
scroll to position [481, 0]
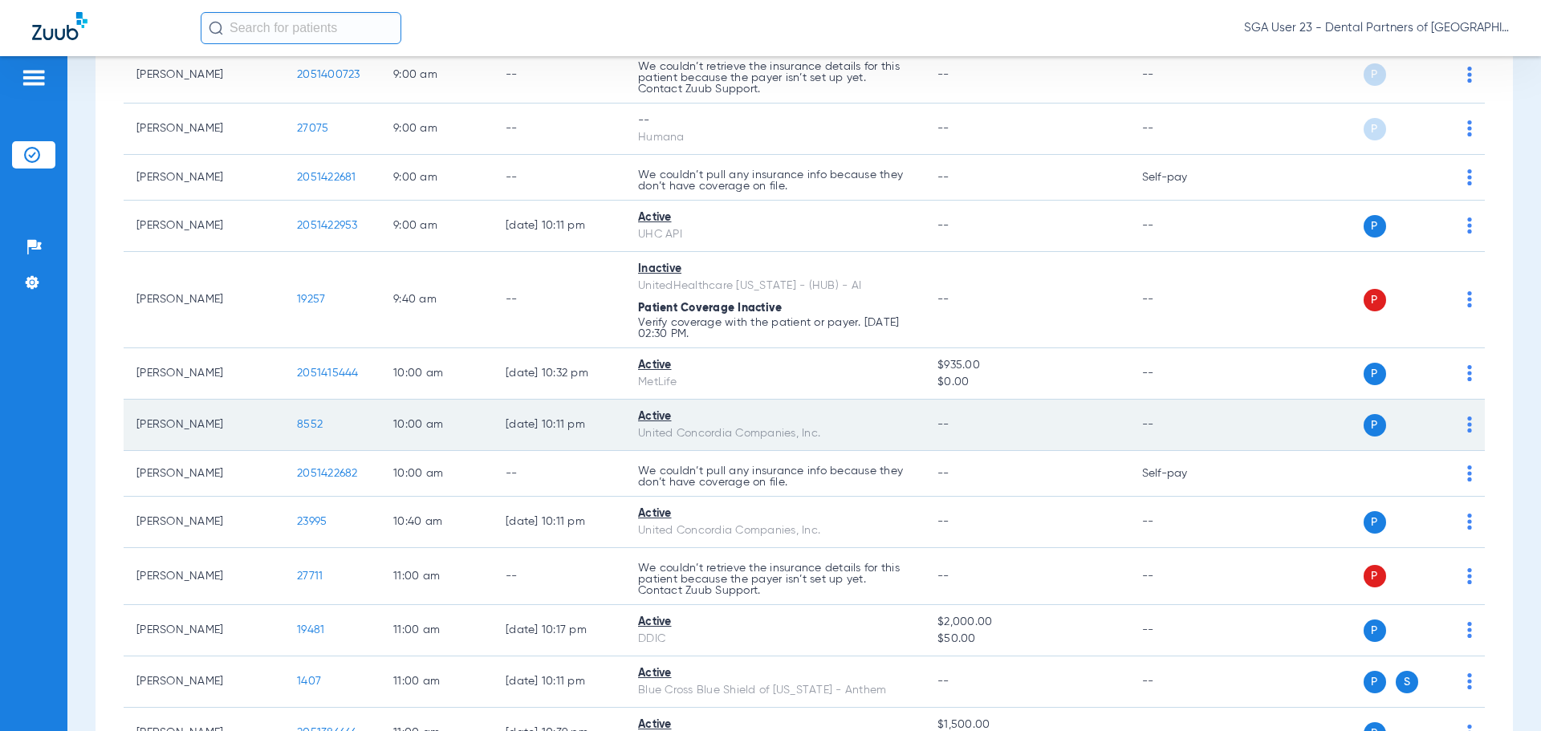
click at [300, 424] on span "8552" at bounding box center [310, 424] width 26 height 11
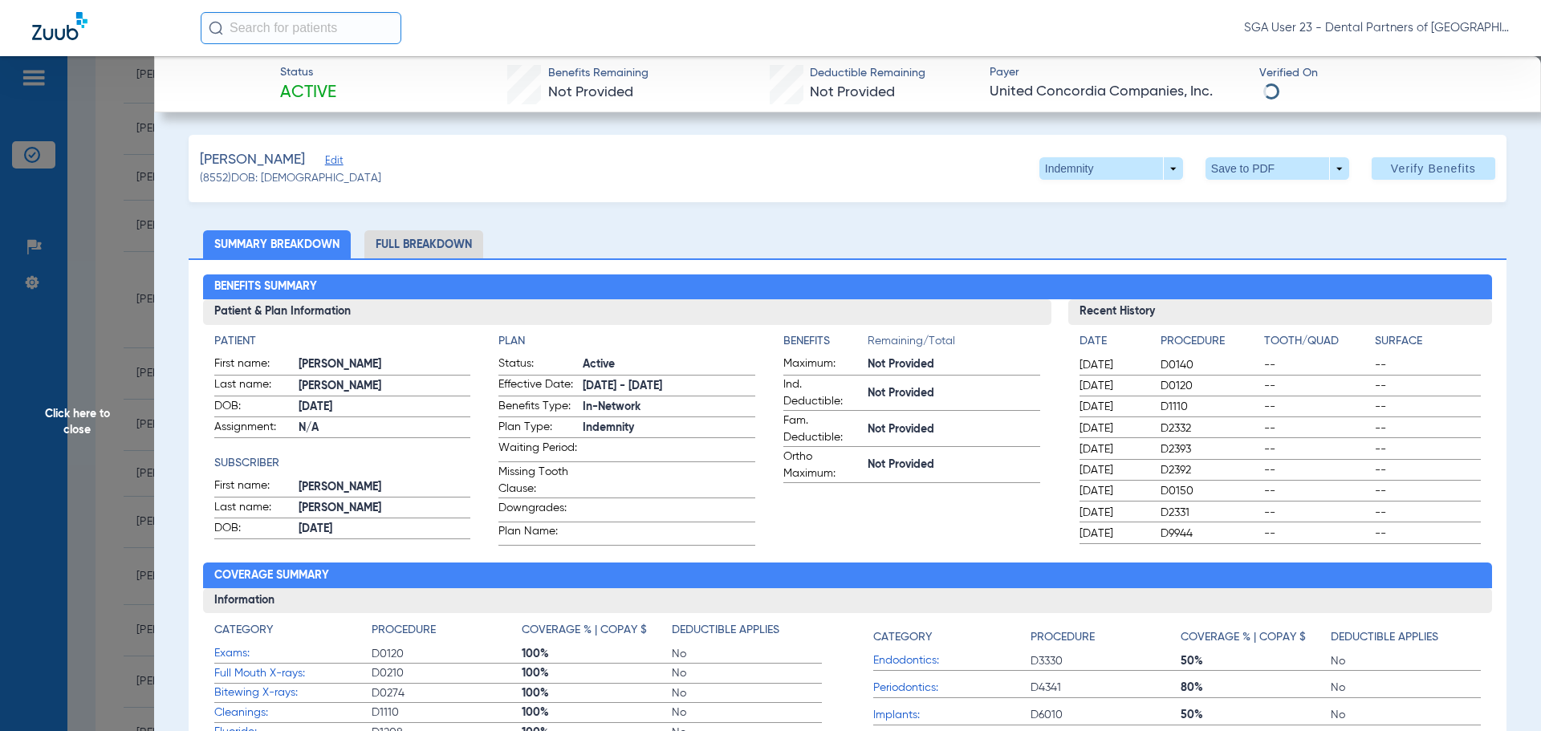
click at [100, 414] on span "Click here to close" at bounding box center [77, 421] width 154 height 731
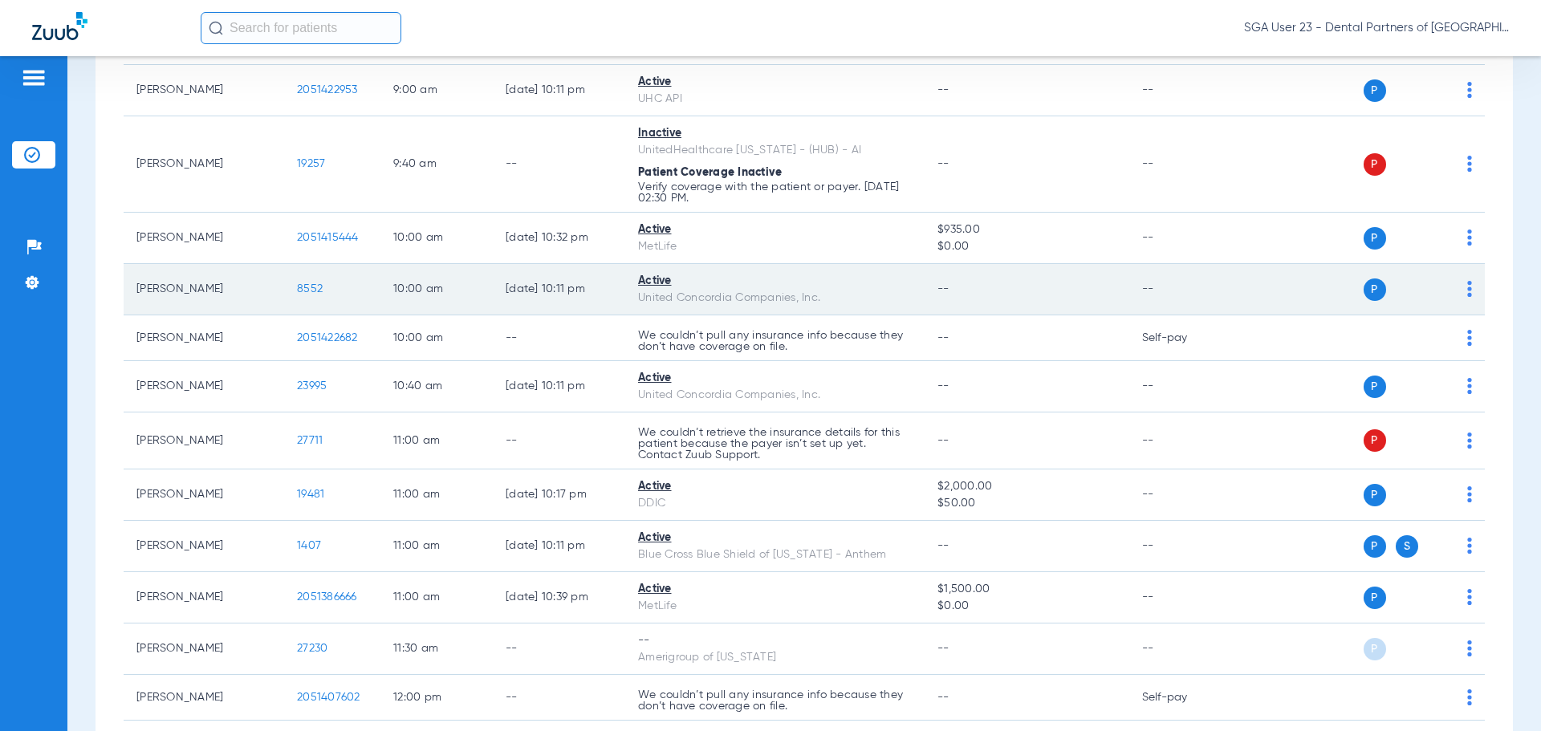
scroll to position [642, 0]
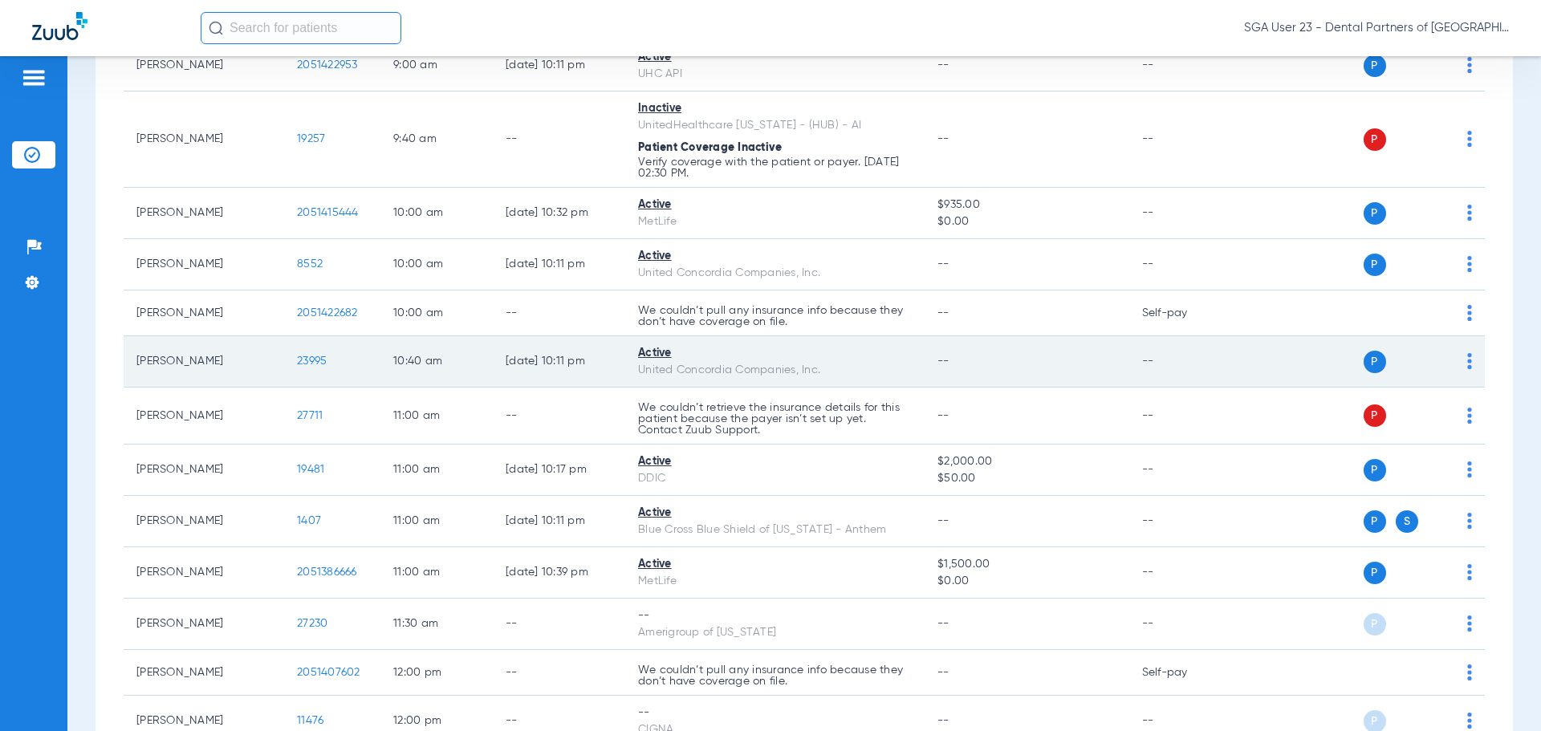
click at [306, 364] on span "23995" at bounding box center [312, 360] width 30 height 11
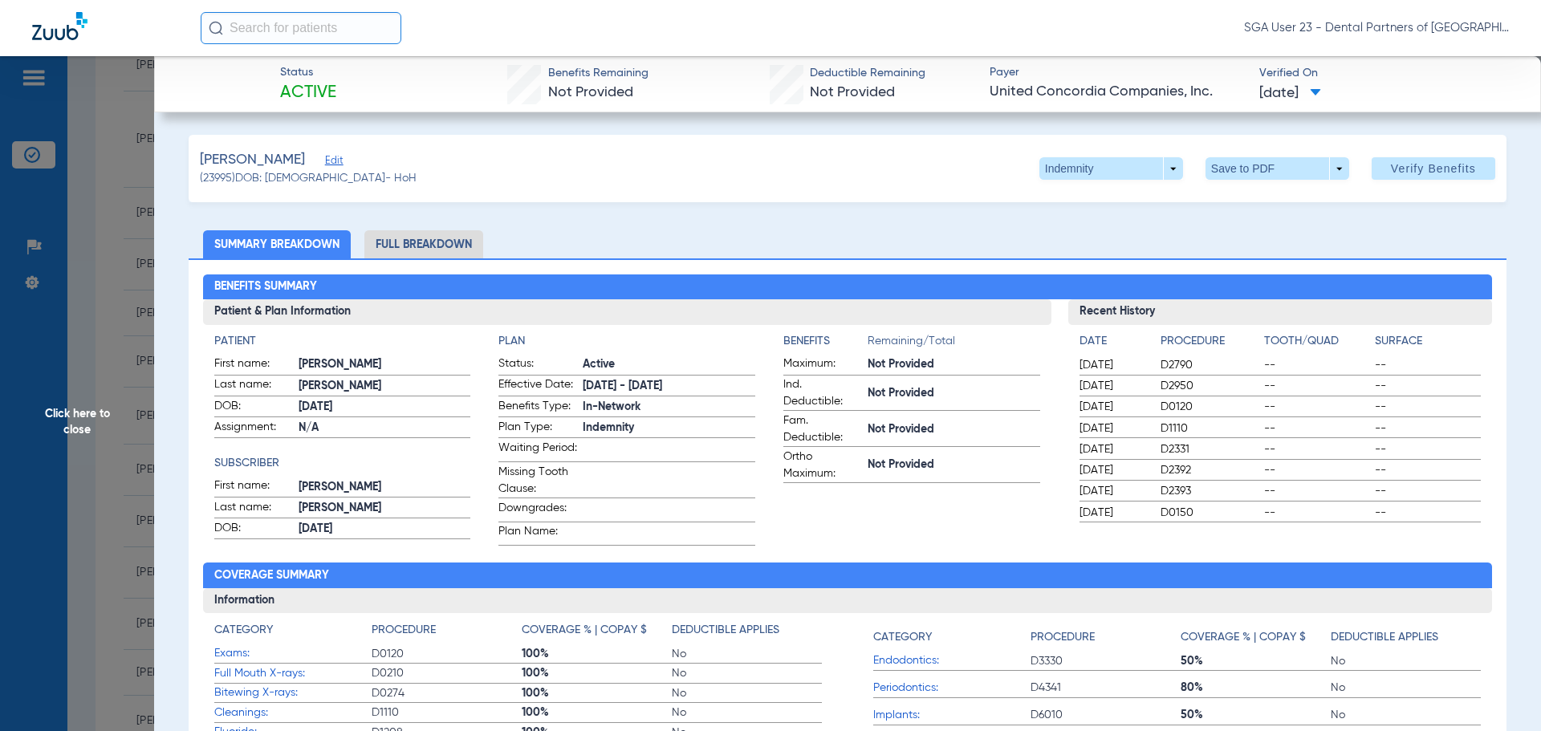
click at [1227, 231] on ul "Summary Breakdown Full Breakdown" at bounding box center [847, 244] width 1317 height 28
click at [81, 412] on span "Click here to close" at bounding box center [77, 421] width 154 height 731
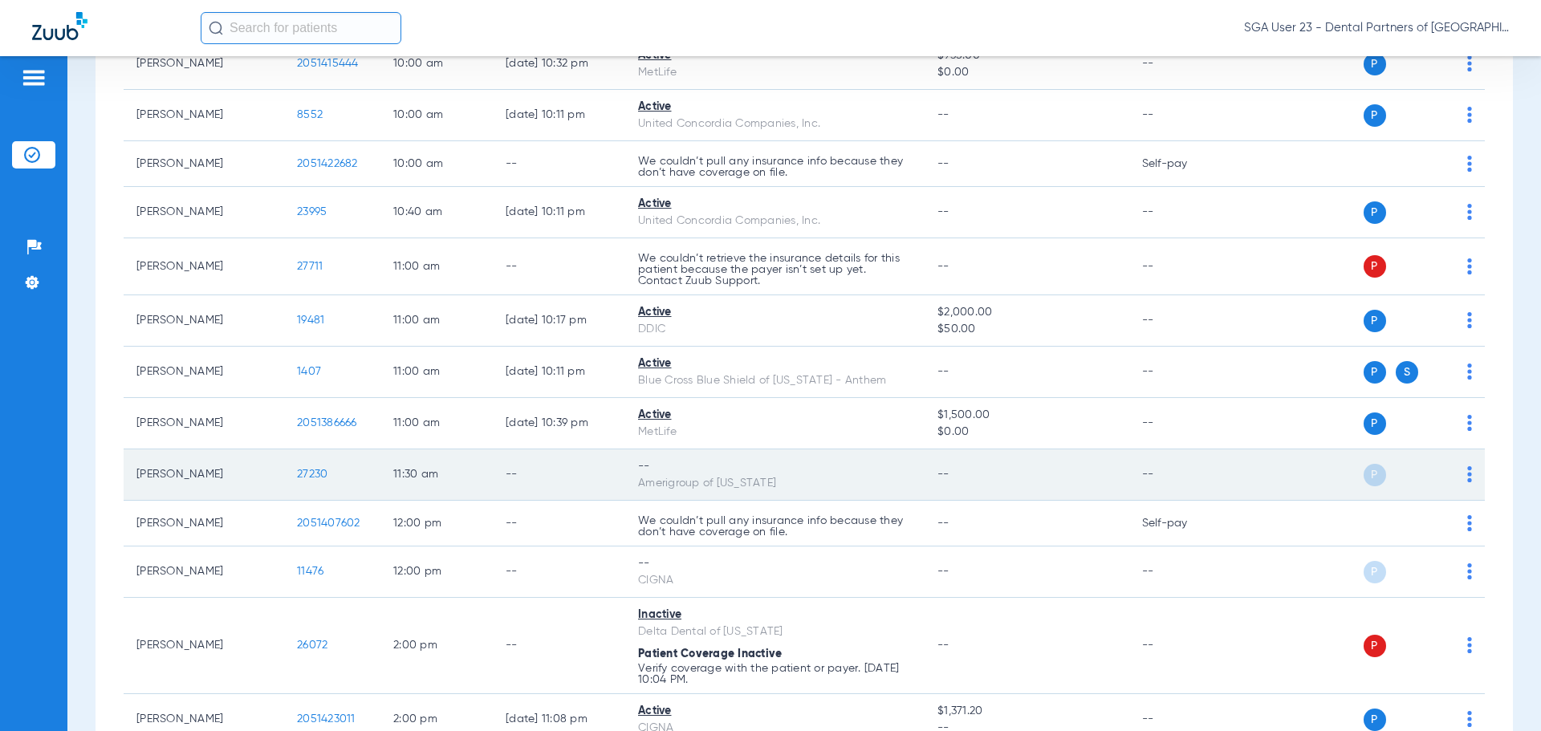
scroll to position [802, 0]
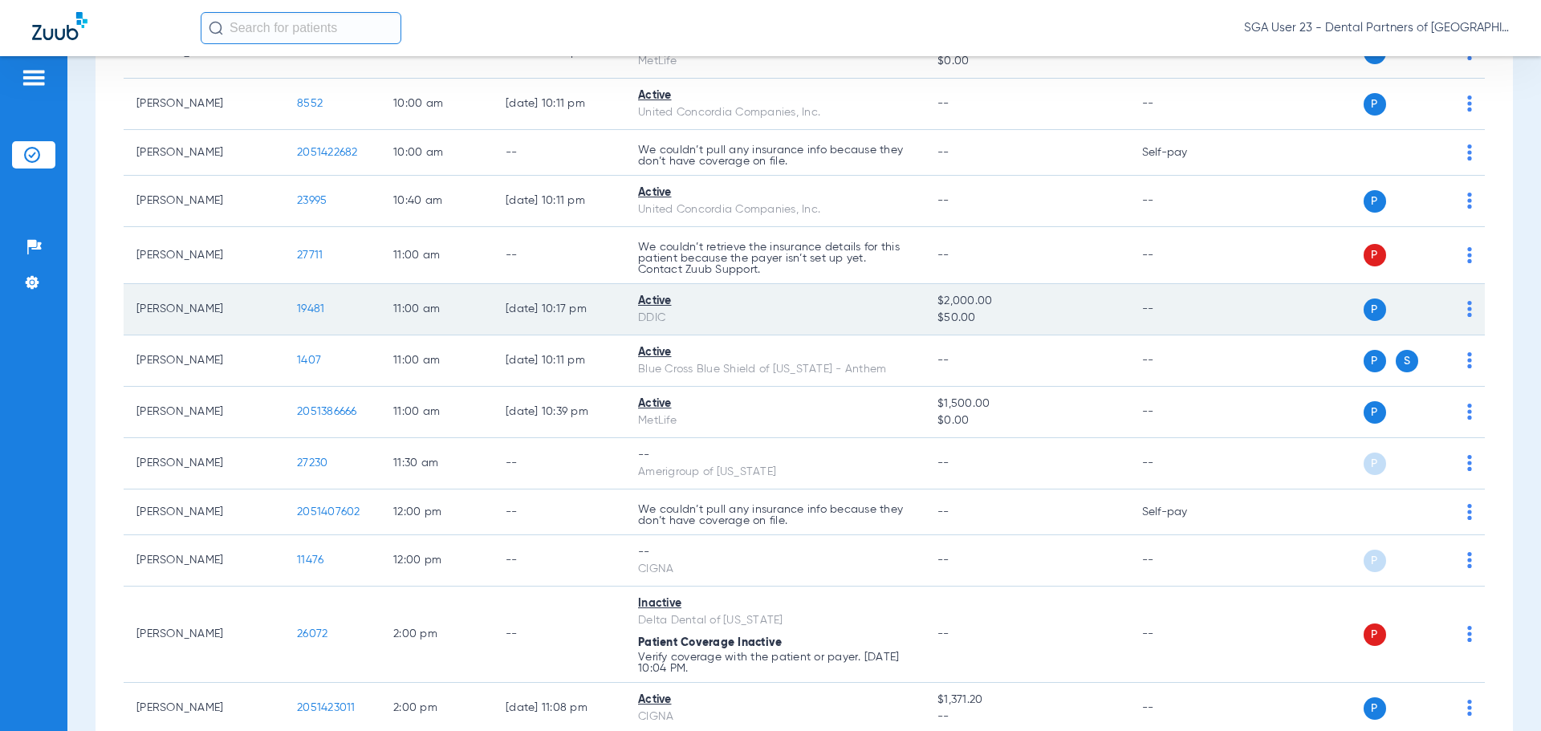
click at [309, 308] on span "19481" at bounding box center [310, 308] width 27 height 11
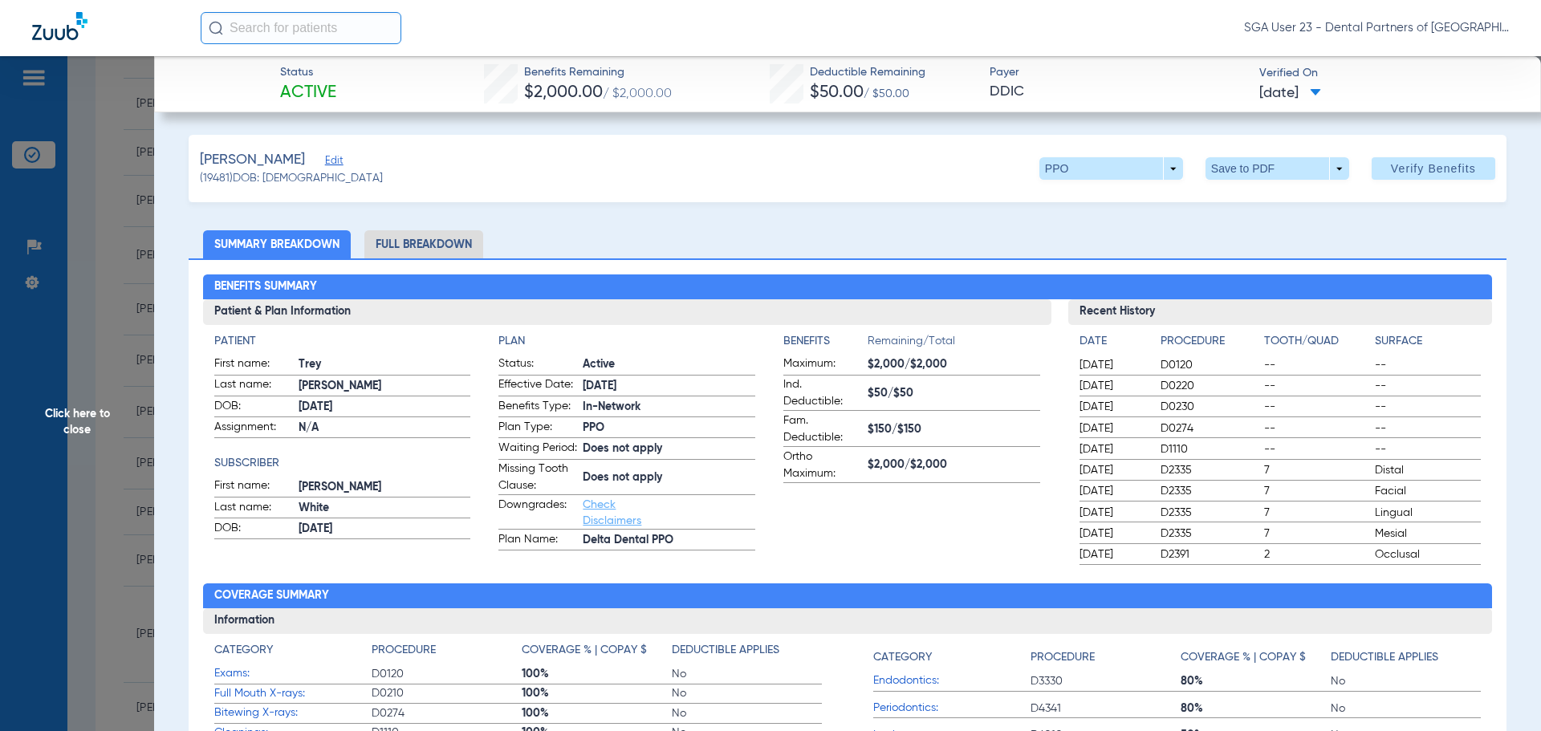
click at [72, 424] on span "Click here to close" at bounding box center [77, 421] width 154 height 731
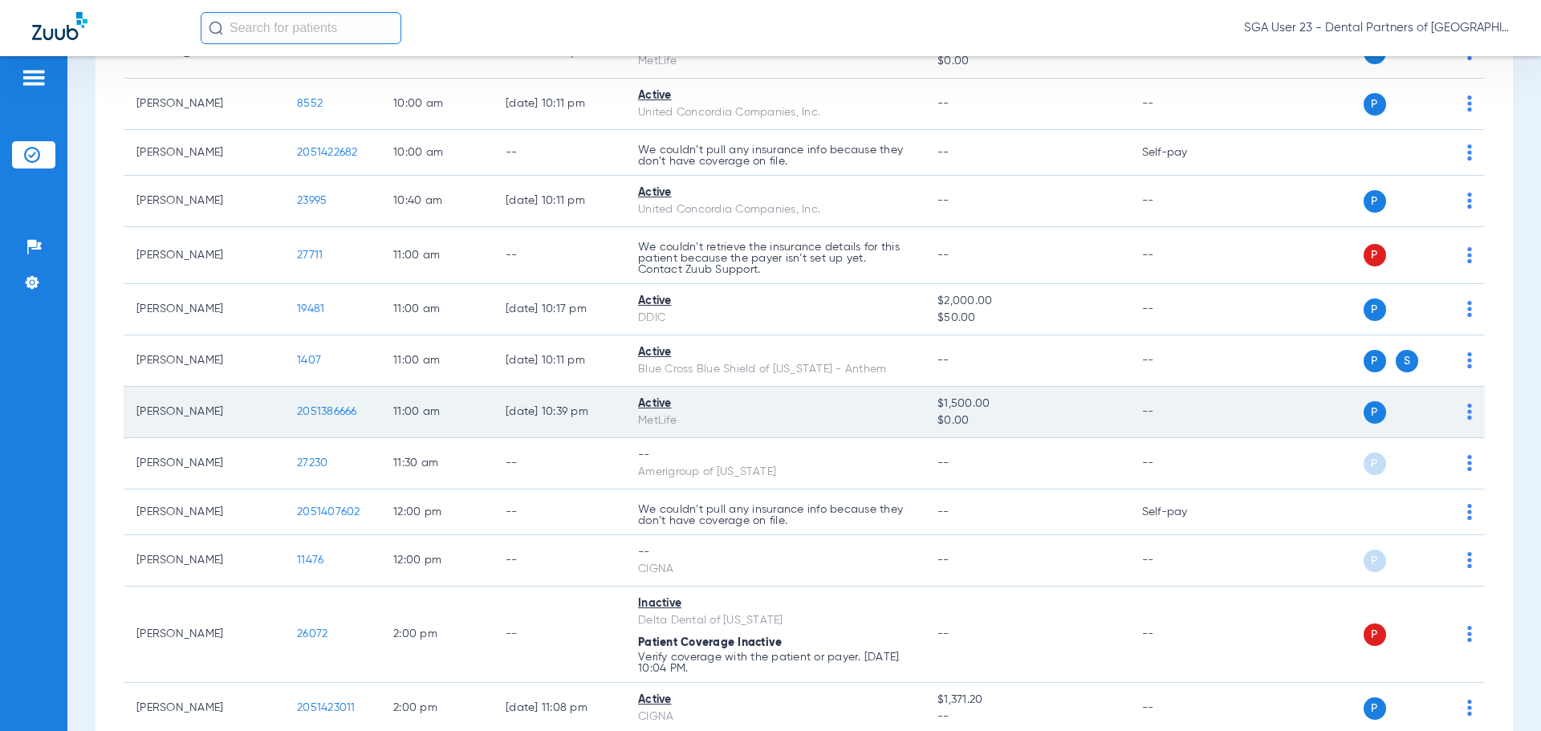
click at [314, 409] on span "2051386666" at bounding box center [327, 411] width 60 height 11
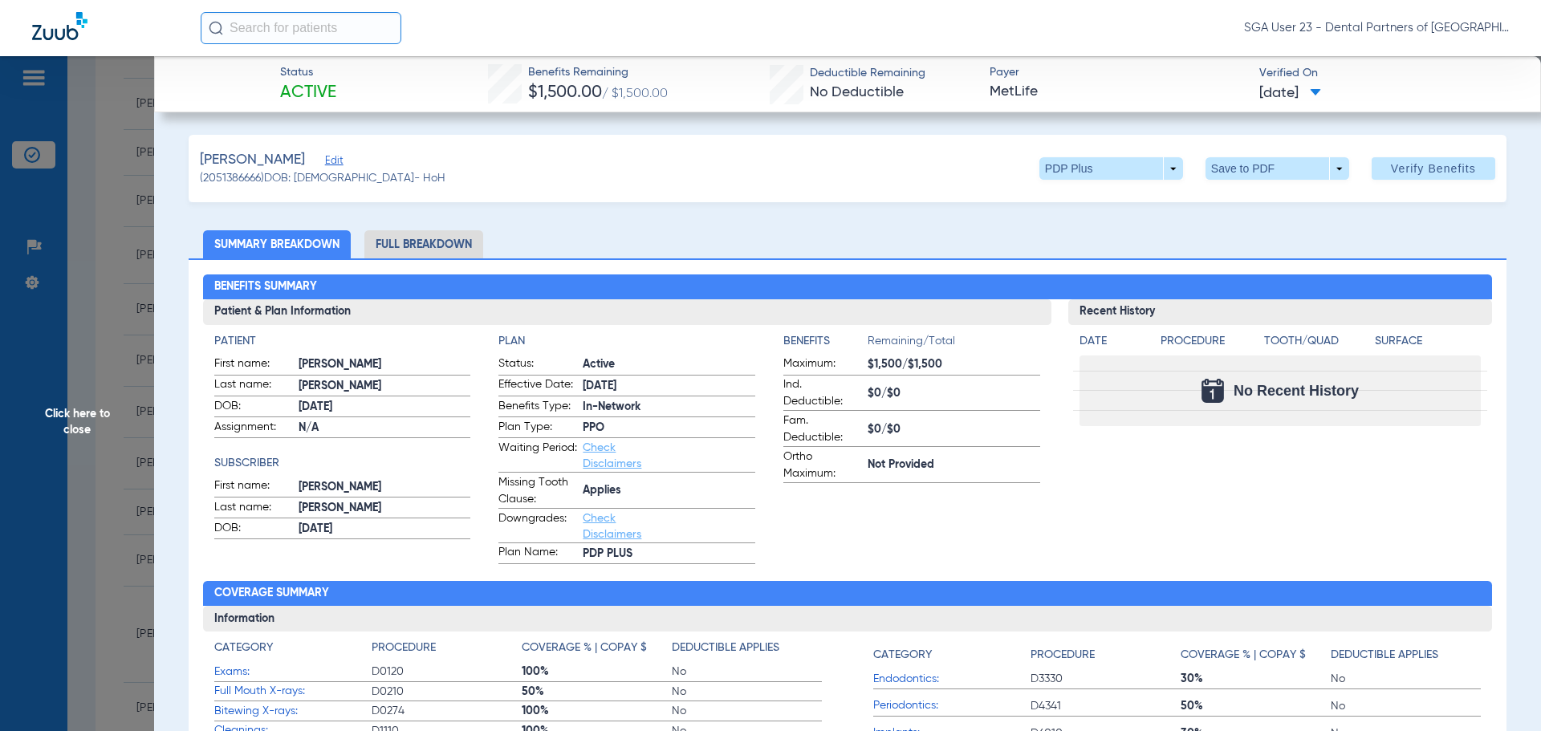
drag, startPoint x: 1283, startPoint y: 464, endPoint x: 1262, endPoint y: 461, distance: 21.1
click at [1283, 464] on div "Recent History Date Procedure Tooth/Quad Surface No Recent History" at bounding box center [1280, 431] width 424 height 265
drag, startPoint x: 1227, startPoint y: 222, endPoint x: 229, endPoint y: 262, distance: 998.1
click at [81, 436] on span "Click here to close" at bounding box center [77, 421] width 154 height 731
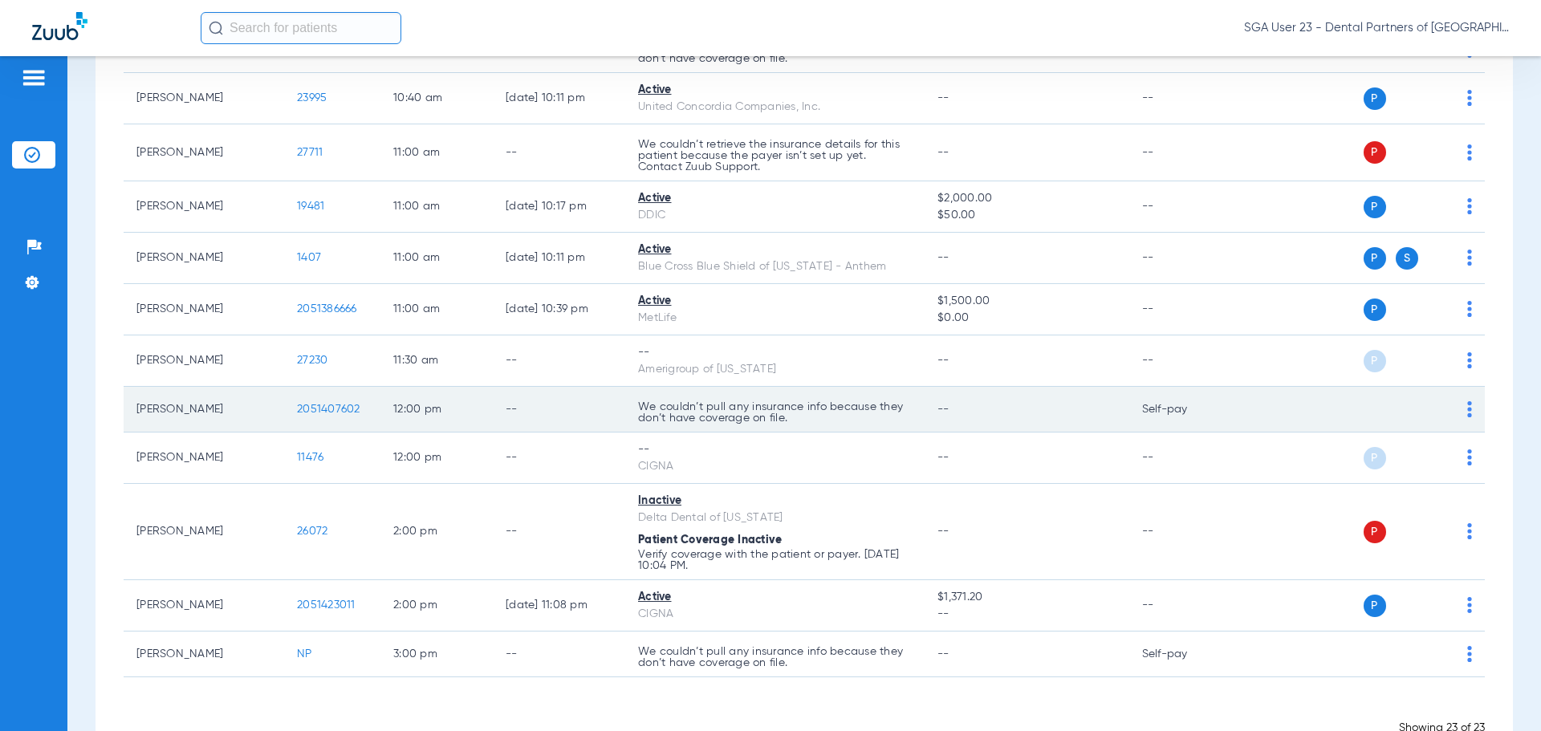
scroll to position [954, 0]
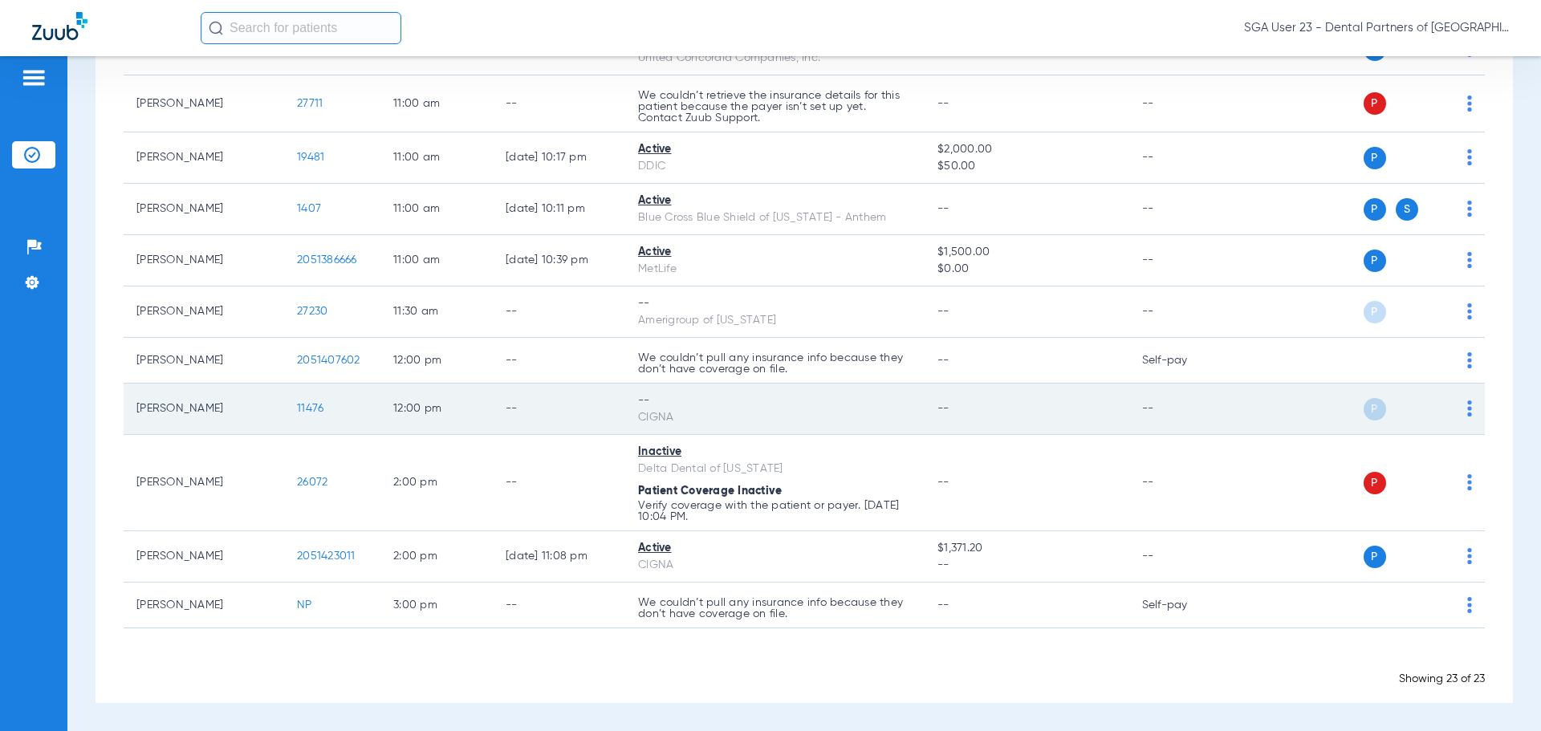
click at [313, 408] on span "11476" at bounding box center [310, 408] width 26 height 11
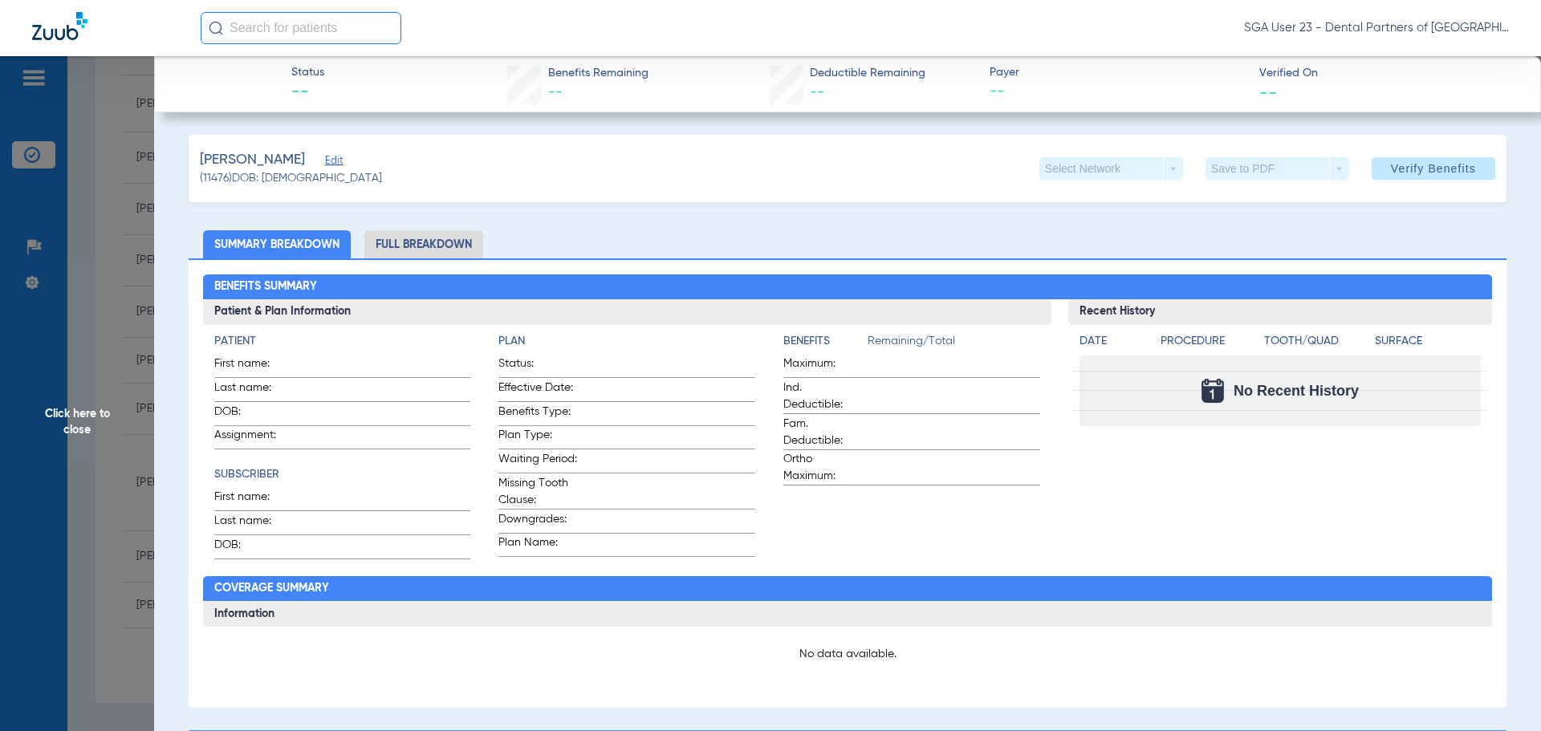
click at [107, 417] on span "Click here to close" at bounding box center [77, 421] width 154 height 731
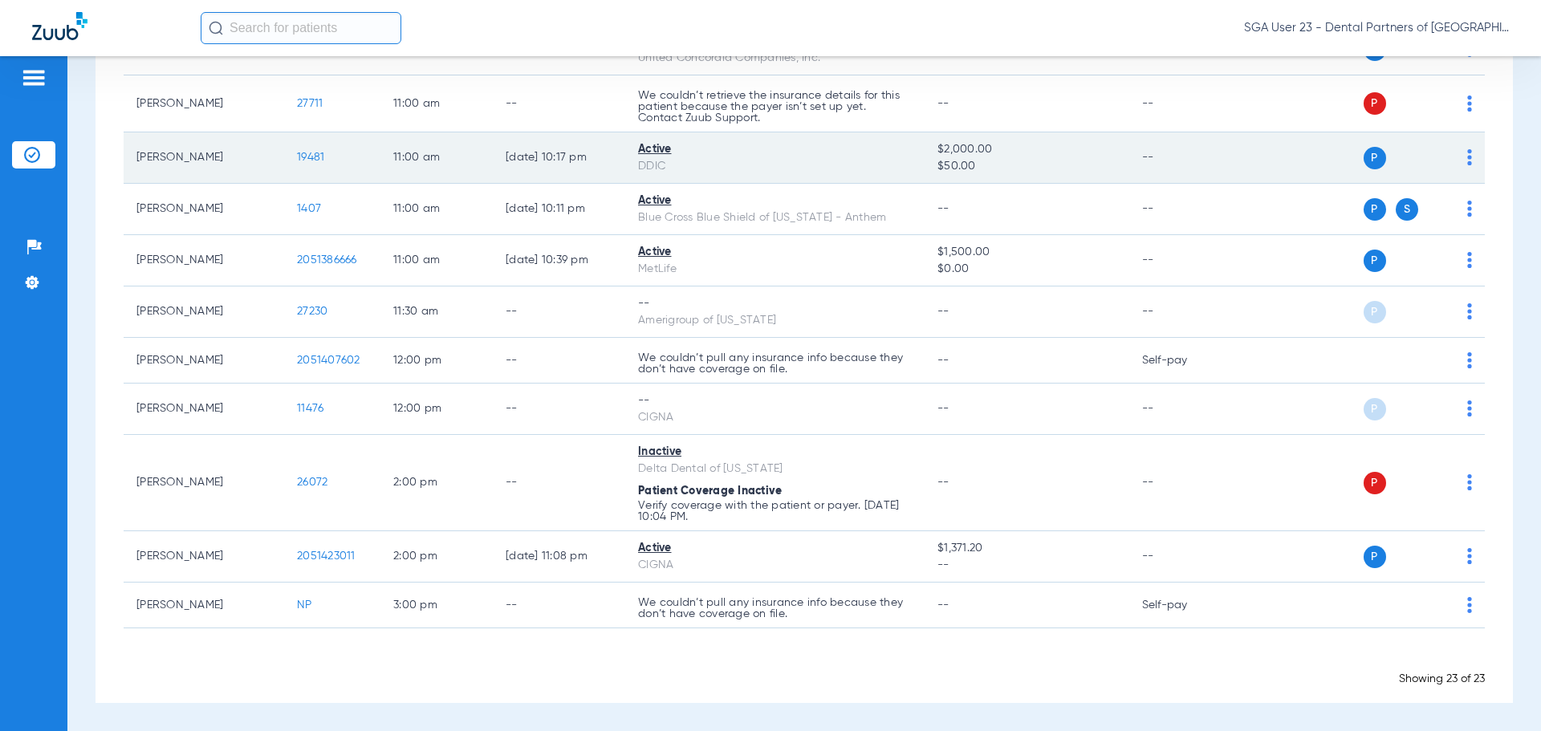
click at [1206, 182] on td "--" at bounding box center [1183, 157] width 108 height 51
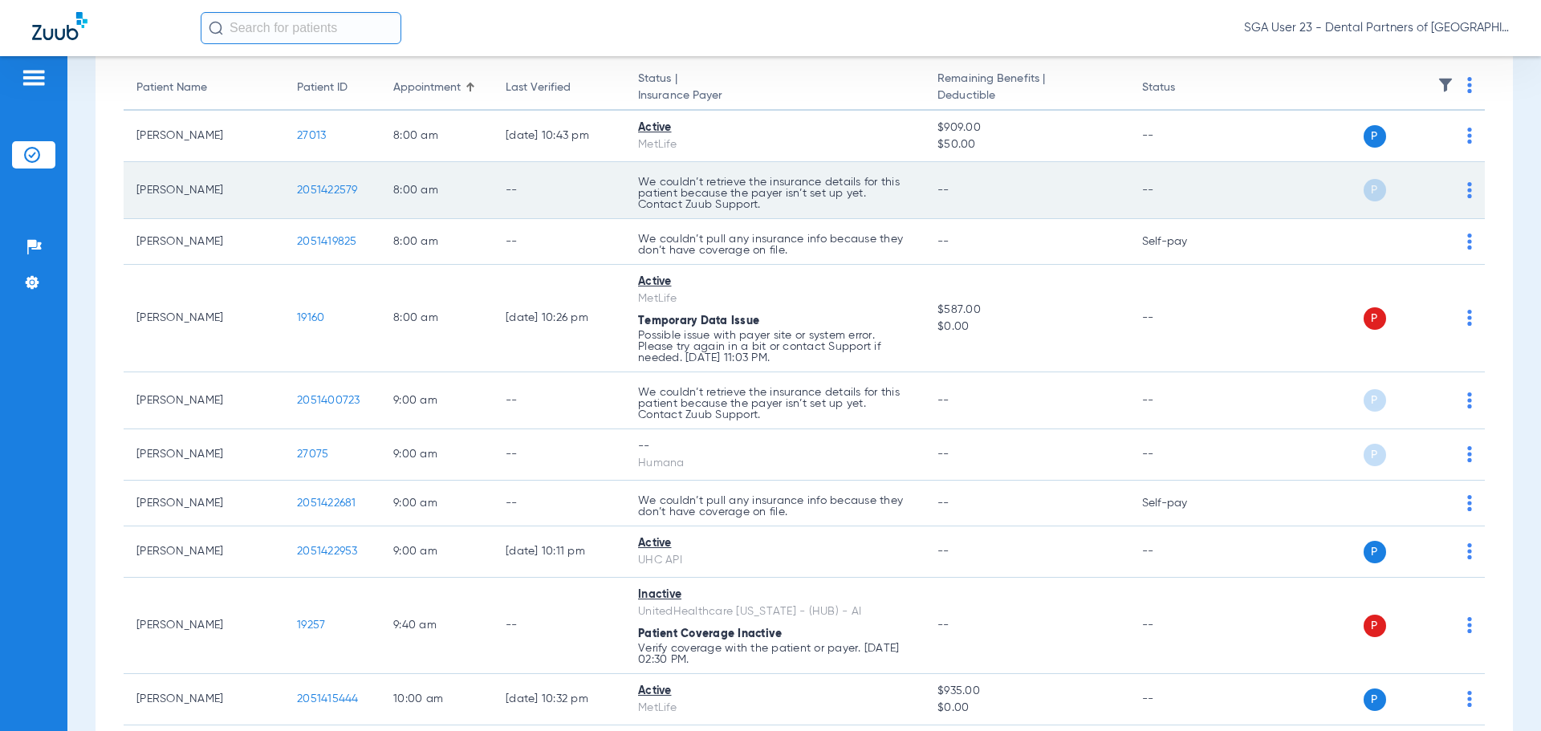
scroll to position [152, 0]
